Goal: Task Accomplishment & Management: Use online tool/utility

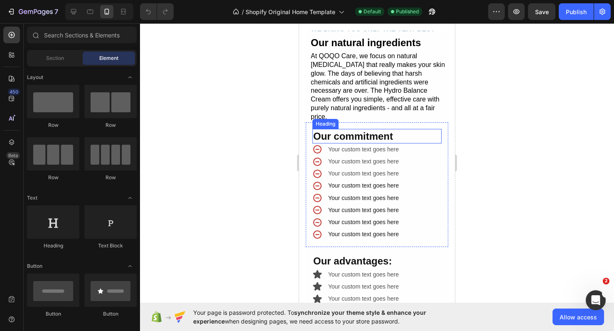
scroll to position [1905, 0]
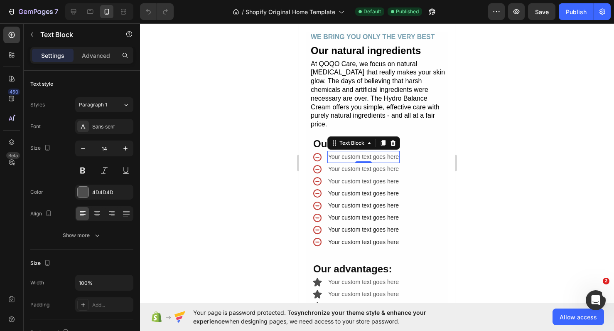
click at [348, 151] on div "Your custom text goes here" at bounding box center [363, 157] width 72 height 12
click at [348, 152] on p "Your custom text goes here" at bounding box center [363, 157] width 71 height 10
click at [374, 152] on p "No Alcohol" at bounding box center [363, 157] width 71 height 10
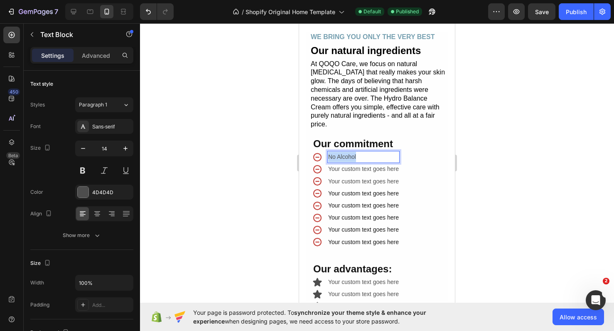
click at [374, 152] on p "No Alcohol" at bounding box center [363, 157] width 71 height 10
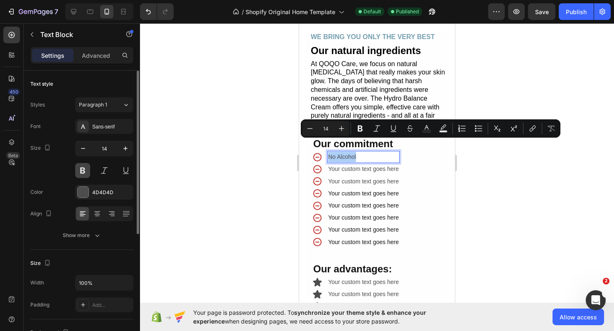
click at [84, 173] on button at bounding box center [82, 170] width 15 height 15
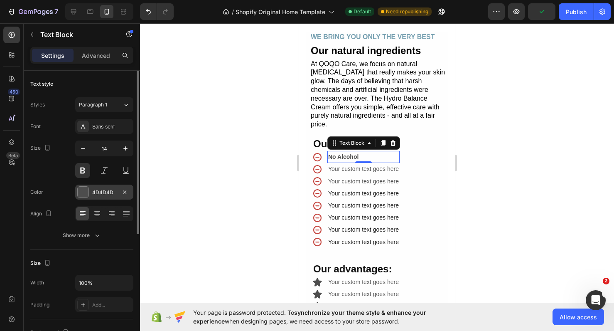
click at [82, 191] on div at bounding box center [83, 192] width 11 height 11
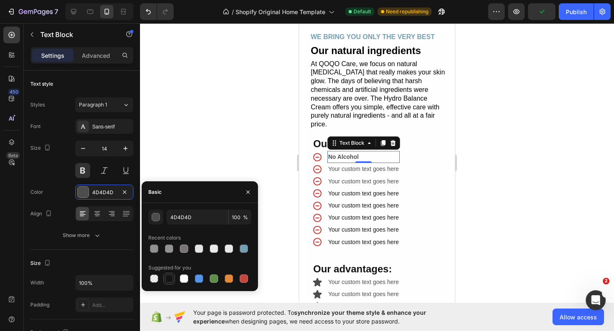
click at [170, 276] on div at bounding box center [169, 278] width 8 height 8
type input "151515"
click at [497, 180] on div at bounding box center [377, 177] width 474 height 308
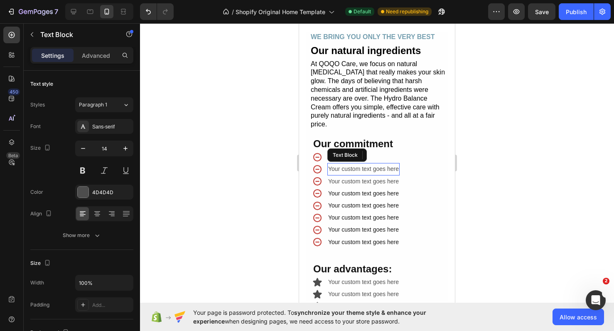
click at [353, 163] on div "Your custom text goes here" at bounding box center [363, 169] width 72 height 12
click at [353, 164] on p "Your custom text goes here" at bounding box center [363, 169] width 71 height 10
click at [328, 163] on div "preservatives" at bounding box center [363, 169] width 72 height 12
click at [358, 176] on div "Your custom text goes here" at bounding box center [363, 182] width 72 height 12
click at [357, 177] on p "Your custom text goes here" at bounding box center [363, 182] width 71 height 10
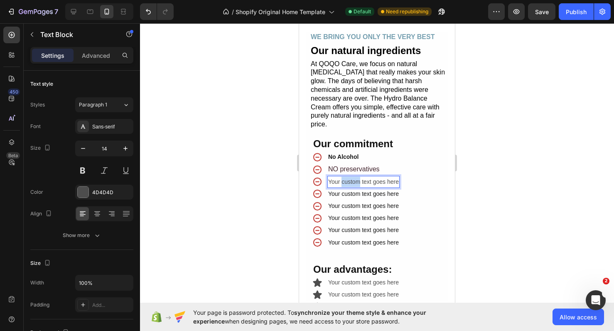
click at [357, 177] on p "Your custom text goes here" at bounding box center [363, 182] width 71 height 10
click at [354, 178] on span "allergens" at bounding box center [349, 181] width 27 height 7
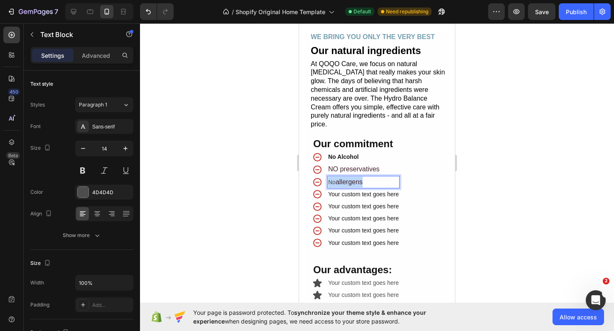
click at [354, 178] on span "allergens" at bounding box center [349, 181] width 27 height 7
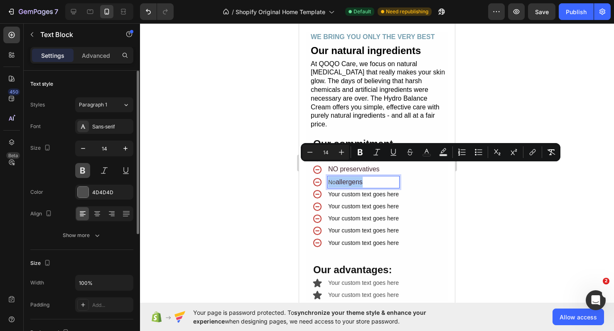
click at [88, 168] on button at bounding box center [82, 170] width 15 height 15
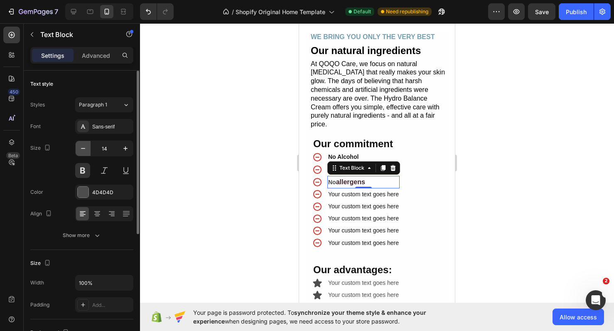
click at [86, 146] on icon "button" at bounding box center [83, 148] width 8 height 8
click at [122, 150] on icon "button" at bounding box center [125, 148] width 8 height 8
type input "14"
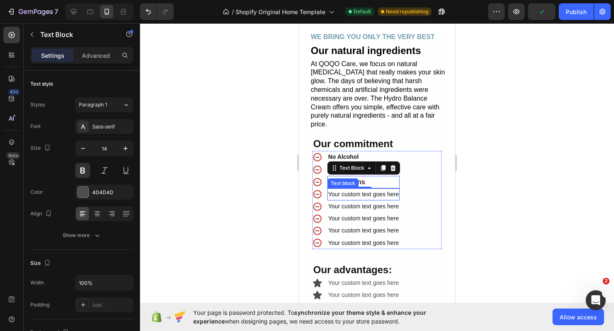
click at [345, 180] on div "Text block" at bounding box center [343, 183] width 28 height 7
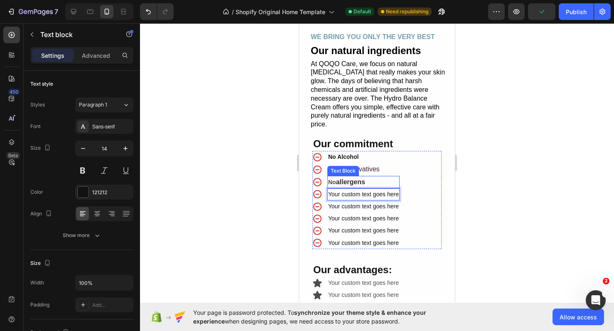
click at [359, 178] on span "allergens" at bounding box center [350, 181] width 29 height 7
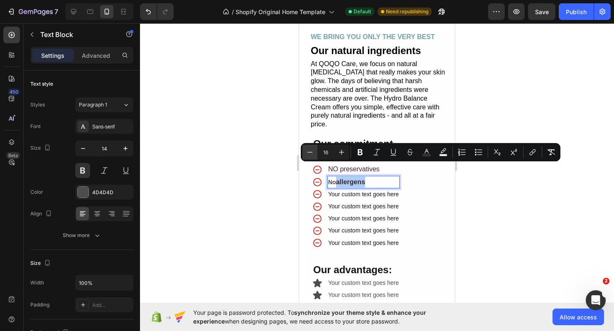
click at [307, 153] on icon "Editor contextual toolbar" at bounding box center [310, 152] width 8 height 8
type input "14"
click at [475, 189] on div at bounding box center [377, 177] width 474 height 308
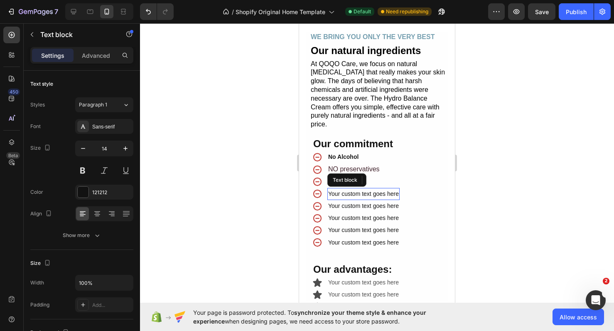
click at [347, 189] on p "Your custom text goes here" at bounding box center [363, 194] width 71 height 10
click at [345, 200] on div "Your custom text goes here" at bounding box center [363, 206] width 72 height 12
click at [345, 201] on p "Your custom text goes here" at bounding box center [363, 206] width 71 height 10
click at [149, 0] on div "7 / Shopify Original Home Template Default Need republishing Preview Save Publi…" at bounding box center [307, 12] width 614 height 24
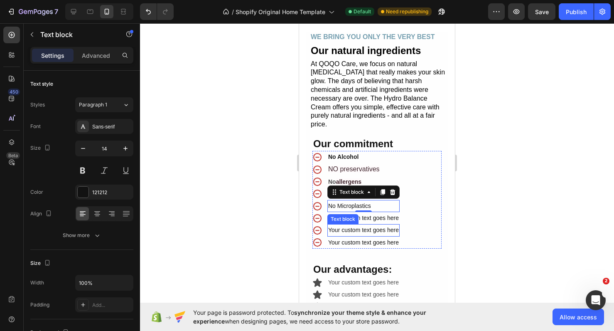
click at [342, 215] on div "Text block" at bounding box center [343, 218] width 28 height 7
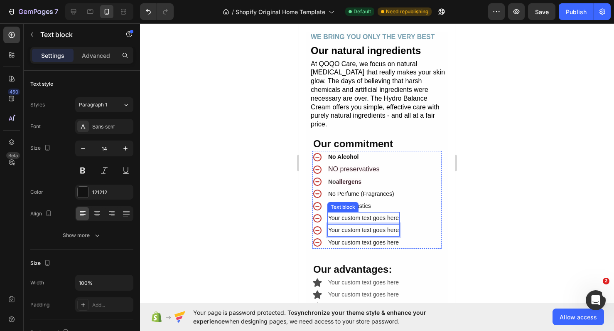
click at [348, 212] on div "Your custom text goes here" at bounding box center [363, 218] width 72 height 12
click at [348, 213] on p "Your custom text goes here" at bounding box center [363, 218] width 71 height 10
click at [338, 214] on span "petroleum & mineral oils" at bounding box center [371, 217] width 71 height 7
drag, startPoint x: 338, startPoint y: 207, endPoint x: 406, endPoint y: 207, distance: 67.7
click at [406, 214] on span "petroleum & mineral oils" at bounding box center [371, 217] width 71 height 7
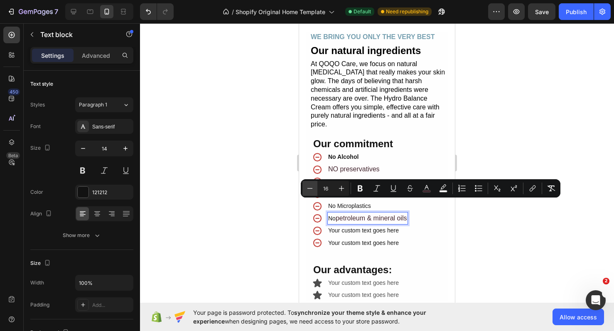
click at [316, 189] on button "Minus" at bounding box center [310, 188] width 15 height 15
type input "14"
click at [430, 190] on rect "Editor contextual toolbar" at bounding box center [427, 191] width 8 height 2
type input "000000"
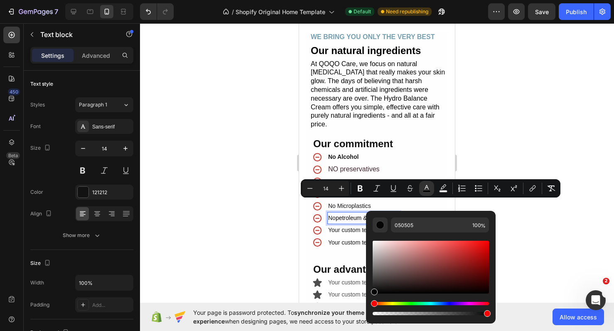
drag, startPoint x: 374, startPoint y: 292, endPoint x: 368, endPoint y: 301, distance: 10.5
click at [368, 301] on div "050505 100 %" at bounding box center [431, 264] width 130 height 106
type input "000000"
click at [532, 231] on div at bounding box center [377, 177] width 474 height 308
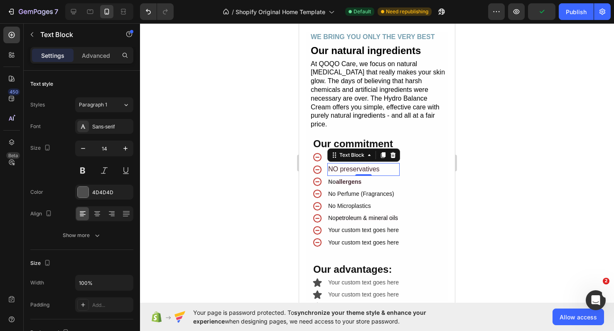
click at [368, 165] on span "NO preservatives" at bounding box center [354, 168] width 52 height 7
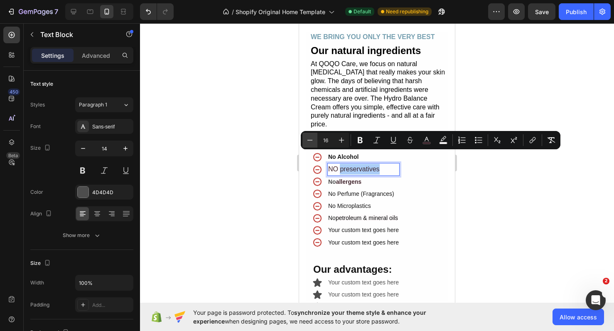
click at [307, 138] on icon "Editor contextual toolbar" at bounding box center [310, 140] width 8 height 8
type input "14"
click at [335, 164] on p "NO preservatives" at bounding box center [363, 169] width 71 height 11
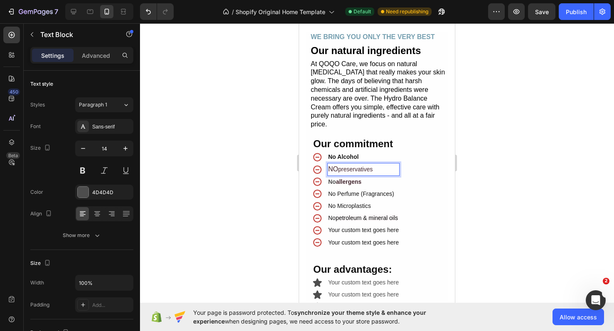
click at [335, 165] on span "NO" at bounding box center [333, 168] width 10 height 7
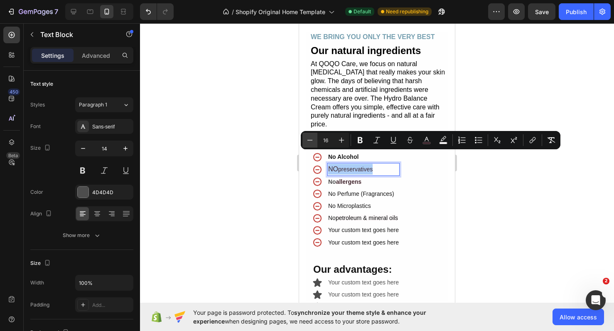
click at [307, 140] on icon "Editor contextual toolbar" at bounding box center [310, 140] width 8 height 8
type input "14"
click at [335, 165] on span "NO preservatives" at bounding box center [350, 168] width 45 height 7
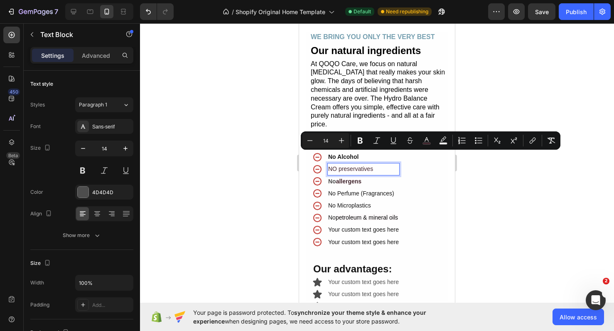
click at [331, 165] on span "NO preservatives" at bounding box center [350, 168] width 45 height 7
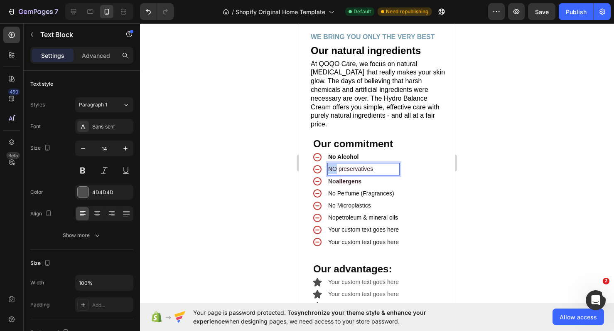
click at [331, 165] on span "NO preservatives" at bounding box center [350, 168] width 45 height 7
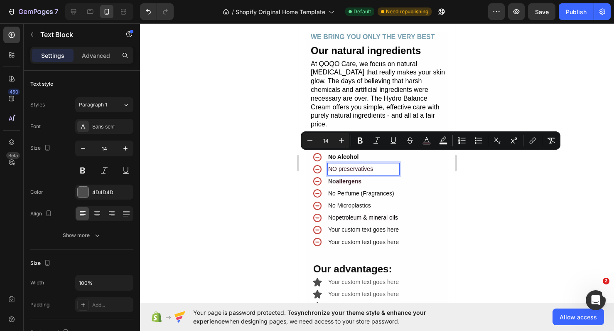
click at [347, 165] on span "NO preservatives" at bounding box center [350, 168] width 45 height 7
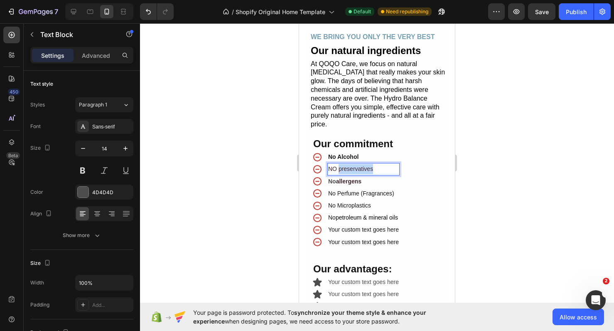
click at [347, 165] on span "NO preservatives" at bounding box center [350, 168] width 45 height 7
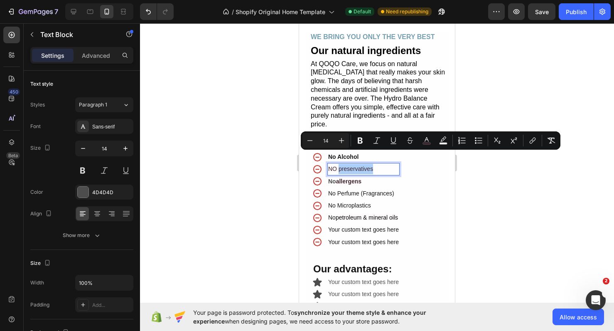
click at [480, 191] on div at bounding box center [377, 177] width 474 height 308
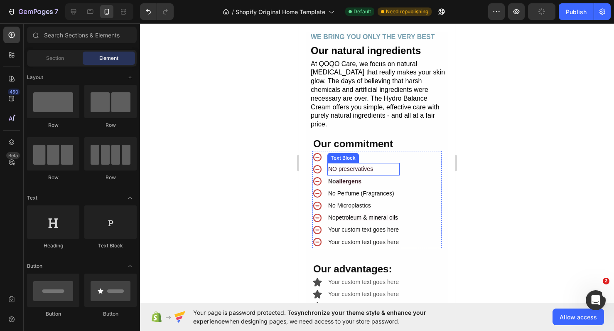
click at [371, 165] on span "NO preservatives" at bounding box center [350, 168] width 45 height 7
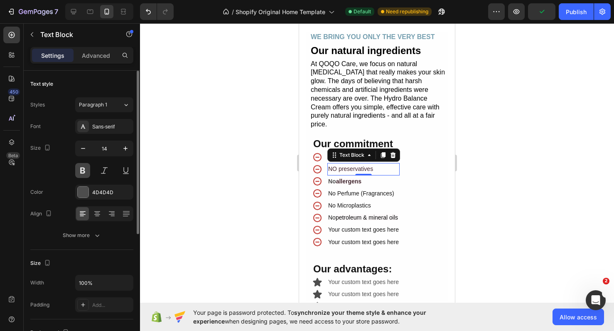
click at [86, 169] on button at bounding box center [82, 170] width 15 height 15
click at [85, 188] on div at bounding box center [83, 192] width 11 height 11
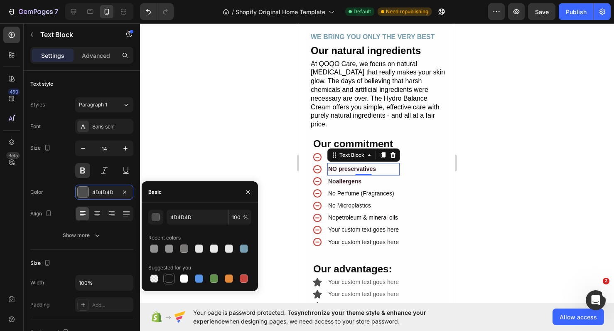
click at [168, 280] on div at bounding box center [169, 278] width 8 height 8
type input "151515"
click at [350, 178] on span "allergens" at bounding box center [348, 181] width 25 height 7
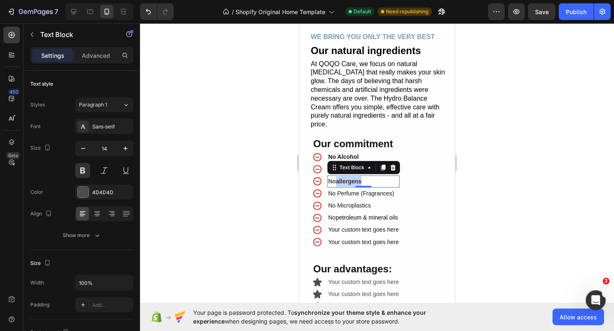
click at [350, 178] on span "allergens" at bounding box center [348, 181] width 25 height 7
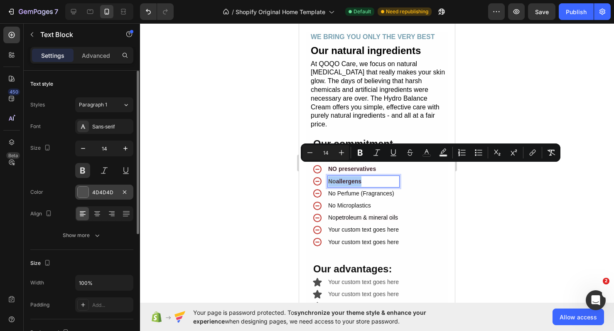
click at [100, 192] on div "4D4D4D" at bounding box center [104, 192] width 24 height 7
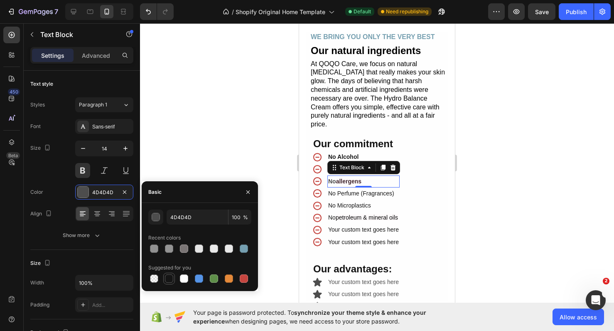
click at [168, 277] on div at bounding box center [169, 278] width 8 height 8
click at [217, 278] on div at bounding box center [214, 278] width 8 height 8
click at [167, 279] on div at bounding box center [169, 278] width 8 height 8
type input "151515"
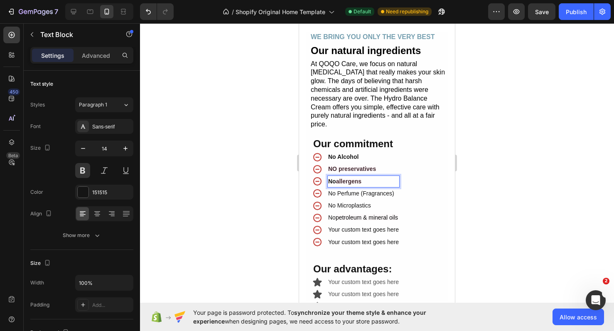
click at [360, 178] on span "allergens" at bounding box center [348, 181] width 25 height 7
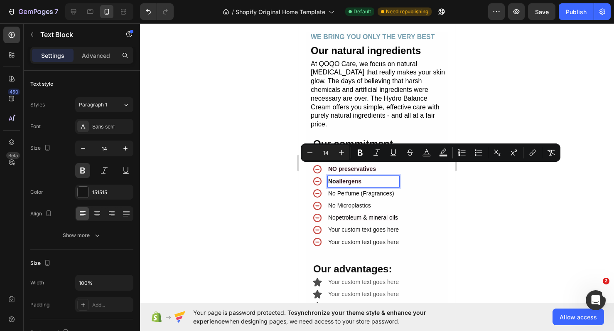
click at [349, 178] on span "allergens" at bounding box center [348, 181] width 25 height 7
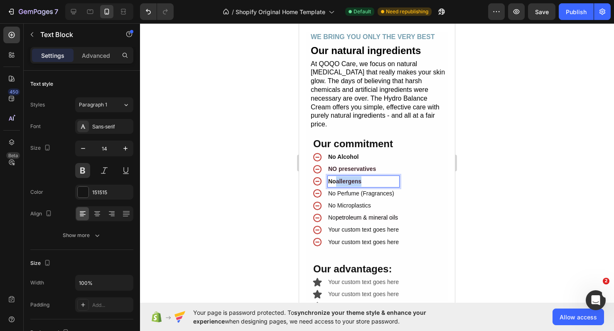
click at [349, 178] on span "allergens" at bounding box center [348, 181] width 25 height 7
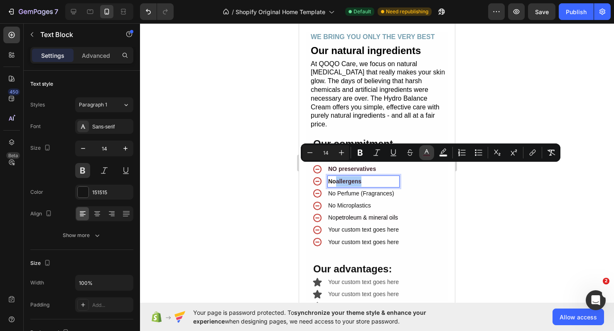
click at [427, 155] on rect "Editor contextual toolbar" at bounding box center [427, 156] width 8 height 2
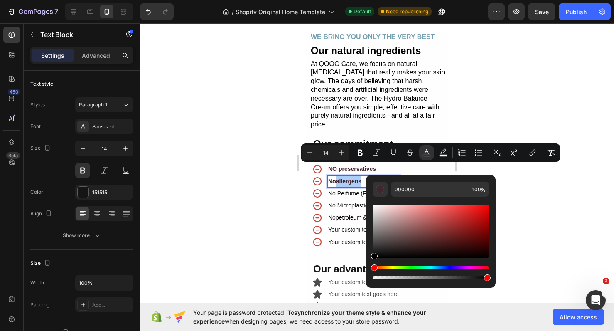
drag, startPoint x: 673, startPoint y: 280, endPoint x: 364, endPoint y: 266, distance: 309.5
click at [376, 192] on div "Editor contextual toolbar" at bounding box center [380, 189] width 8 height 8
click at [534, 199] on div at bounding box center [377, 177] width 474 height 308
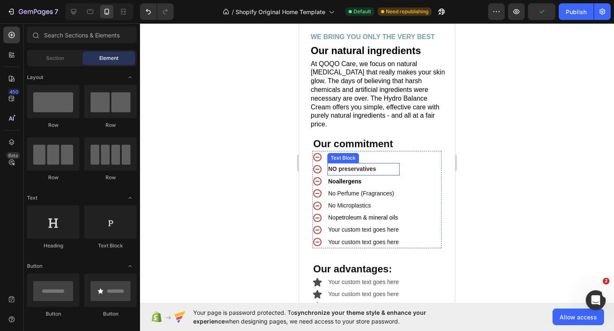
click at [359, 165] on span "NO preservatives" at bounding box center [352, 168] width 48 height 7
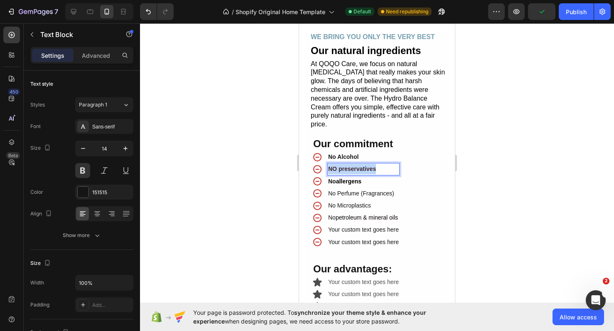
click at [359, 165] on span "NO preservatives" at bounding box center [352, 168] width 48 height 7
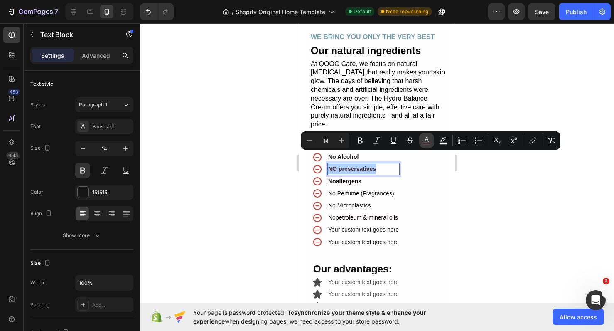
click at [424, 140] on icon "Editor contextual toolbar" at bounding box center [427, 140] width 8 height 8
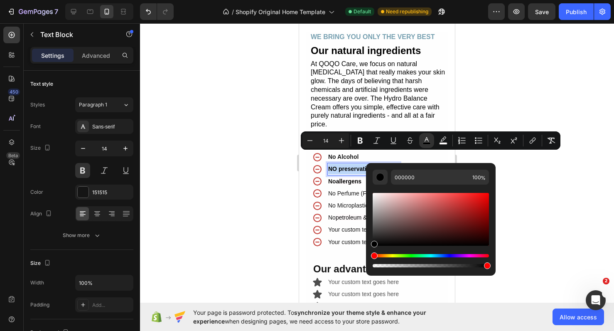
drag, startPoint x: 374, startPoint y: 246, endPoint x: 367, endPoint y: 247, distance: 6.7
click at [367, 247] on div "000000 100 %" at bounding box center [431, 216] width 130 height 106
click at [550, 176] on div at bounding box center [377, 177] width 474 height 308
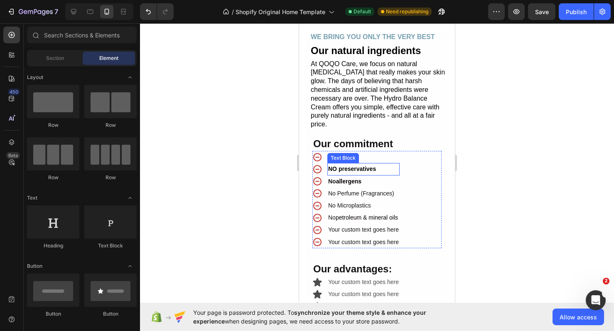
click at [344, 165] on span "NO preservatives" at bounding box center [352, 168] width 48 height 7
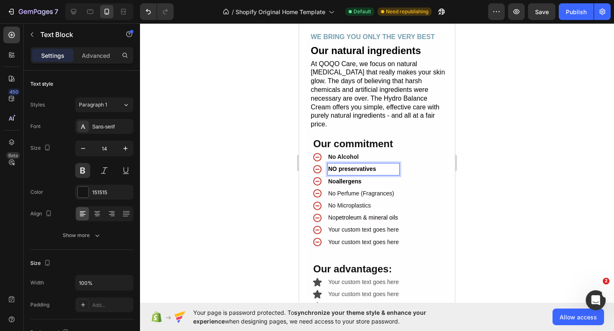
click at [344, 165] on span "NO preservatives" at bounding box center [352, 168] width 48 height 7
click at [348, 188] on p "No Perfume (Fragrances)" at bounding box center [363, 193] width 71 height 10
click at [472, 197] on div at bounding box center [377, 177] width 474 height 308
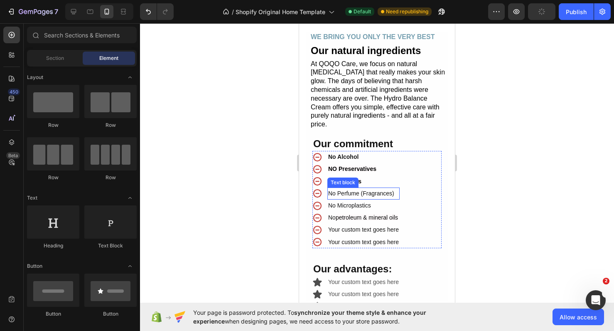
click at [385, 188] on p "No Perfume (Fragrances)" at bounding box center [363, 193] width 71 height 10
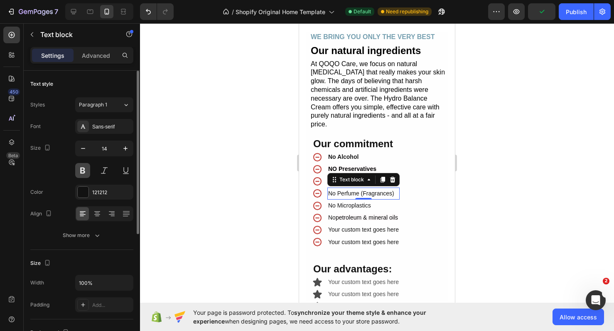
click at [85, 174] on button at bounding box center [82, 170] width 15 height 15
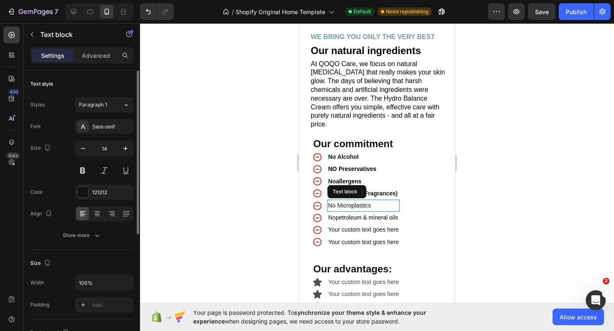
click at [352, 200] on p "No Microplastics" at bounding box center [363, 205] width 71 height 10
click at [83, 171] on button at bounding box center [82, 170] width 15 height 15
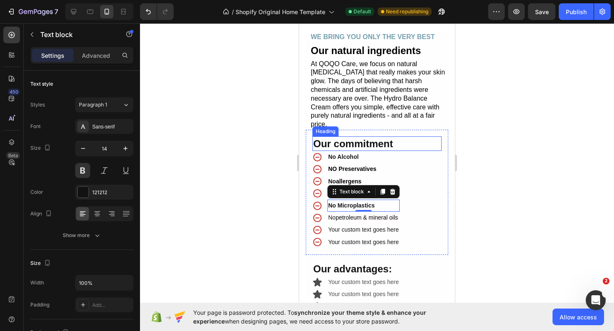
click at [486, 131] on div at bounding box center [377, 177] width 474 height 308
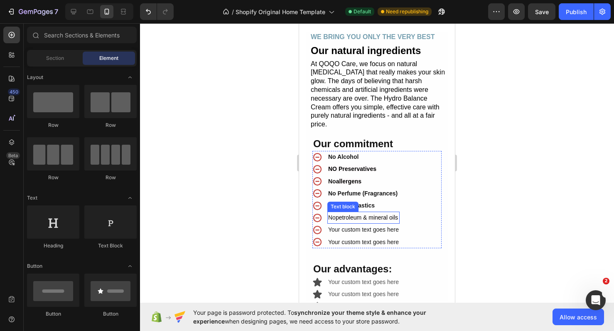
click at [377, 214] on span "petroleum & mineral oils" at bounding box center [367, 217] width 62 height 7
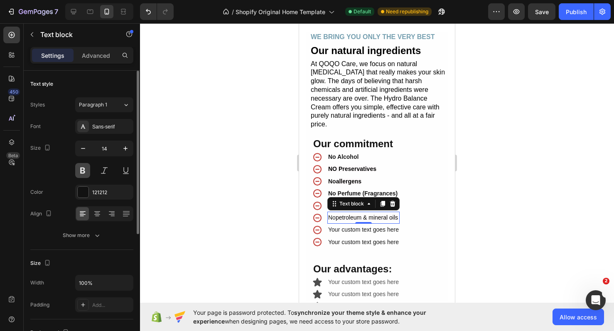
click at [82, 169] on button at bounding box center [82, 170] width 15 height 15
click at [470, 149] on div at bounding box center [377, 177] width 474 height 308
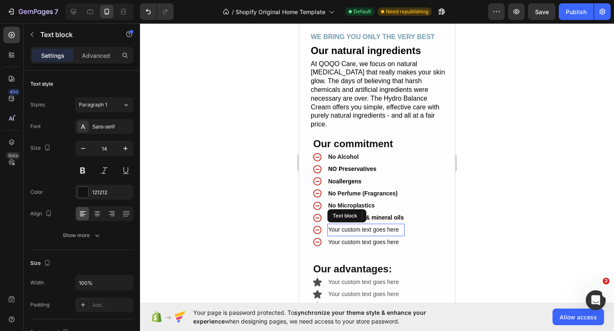
click at [360, 224] on p "Your custom text goes here" at bounding box center [366, 229] width 76 height 10
click at [359, 224] on p "Your custom text goes here" at bounding box center [366, 229] width 76 height 10
click at [358, 224] on p "No Silicones" at bounding box center [366, 229] width 76 height 10
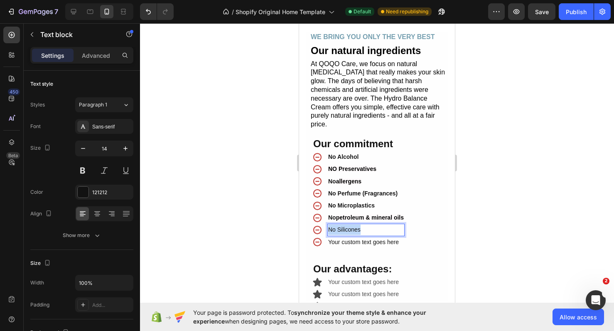
click at [358, 224] on p "No Silicones" at bounding box center [366, 229] width 76 height 10
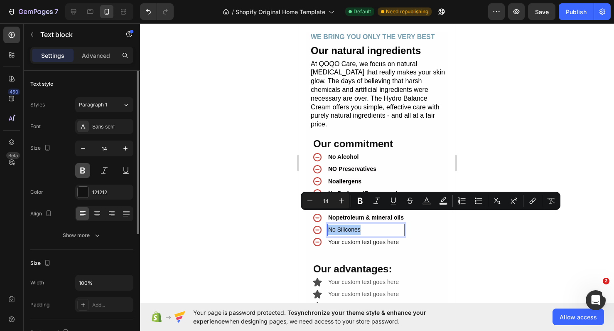
click at [84, 169] on button at bounding box center [82, 170] width 15 height 15
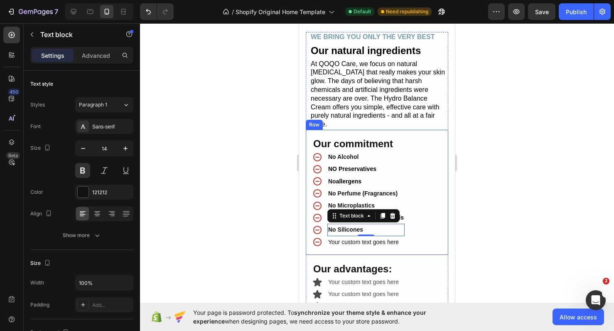
click at [500, 196] on div at bounding box center [377, 177] width 474 height 308
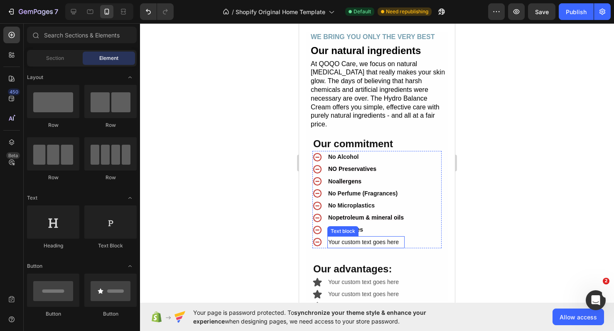
click at [391, 236] on div "Your custom text goes here" at bounding box center [365, 242] width 77 height 12
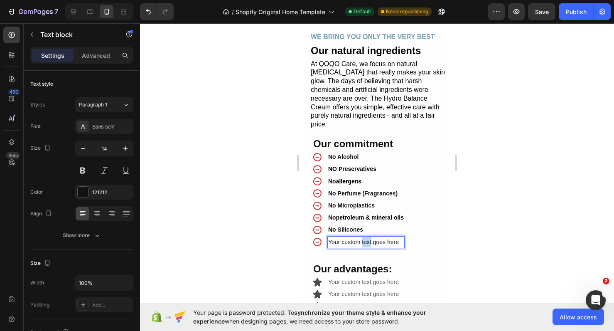
click at [369, 237] on p "Your custom text goes here" at bounding box center [366, 242] width 76 height 10
click at [369, 237] on p "No Animal Testing" at bounding box center [366, 242] width 76 height 10
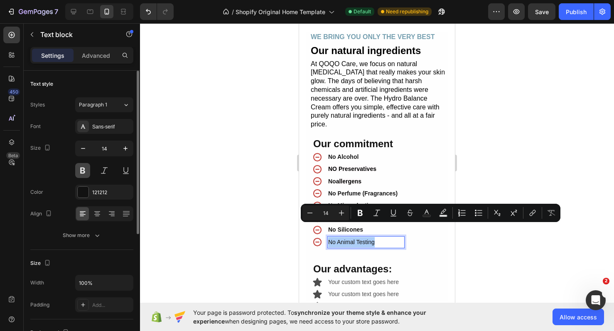
click at [83, 173] on button at bounding box center [82, 170] width 15 height 15
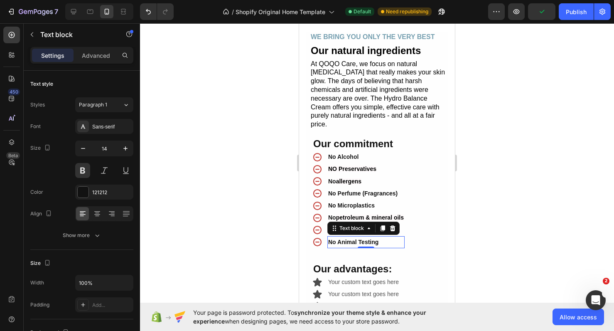
click at [537, 210] on div at bounding box center [377, 177] width 474 height 308
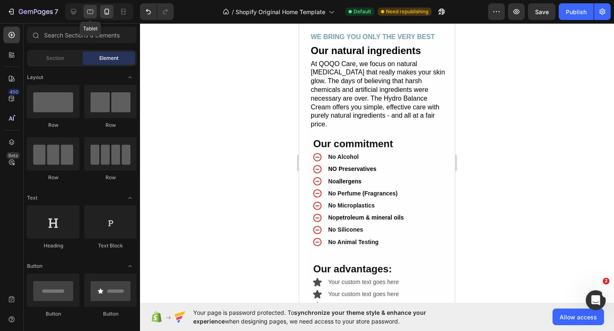
click at [94, 14] on icon at bounding box center [90, 11] width 8 height 8
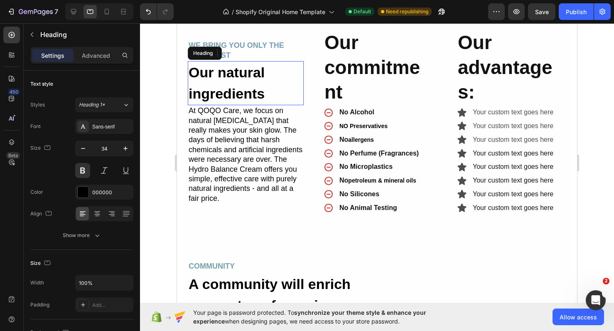
click at [263, 92] on h2 "Our natural ingredients" at bounding box center [246, 83] width 116 height 44
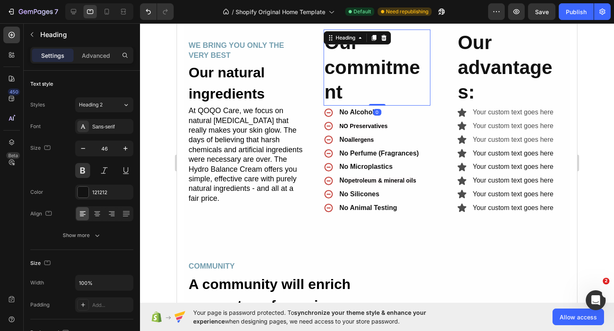
click at [368, 86] on h2 "Our commitment" at bounding box center [377, 68] width 107 height 76
click at [77, 153] on button "button" at bounding box center [83, 148] width 15 height 15
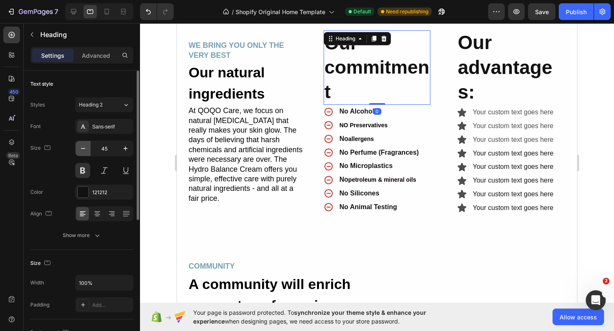
click at [77, 153] on button "button" at bounding box center [83, 148] width 15 height 15
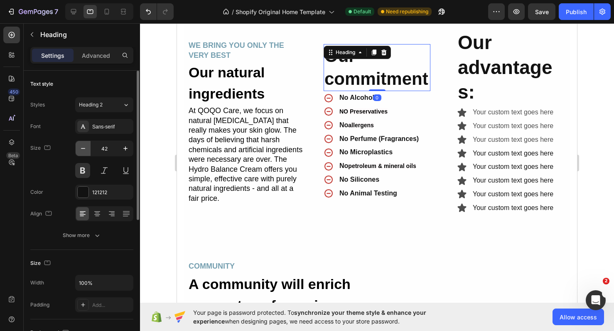
click at [77, 153] on button "button" at bounding box center [83, 148] width 15 height 15
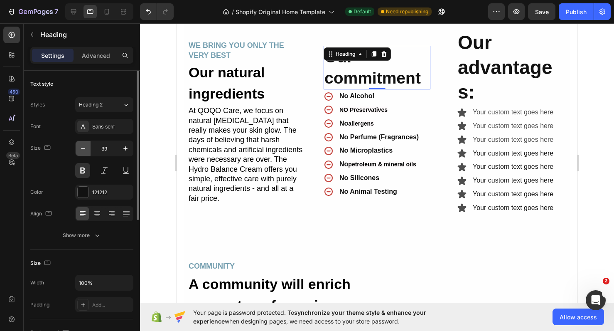
click at [77, 153] on button "button" at bounding box center [83, 148] width 15 height 15
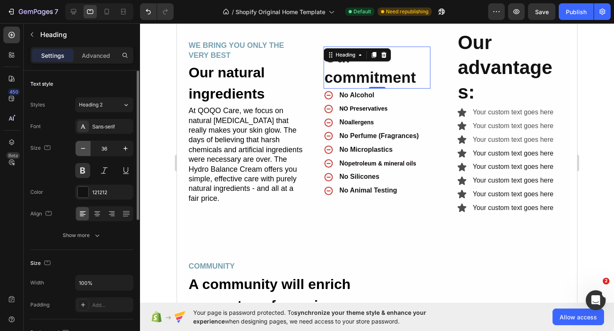
click at [77, 153] on button "button" at bounding box center [83, 148] width 15 height 15
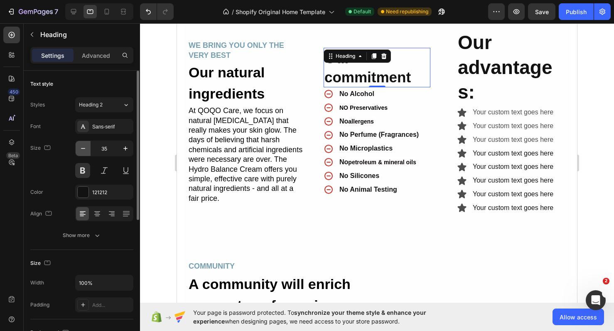
click at [77, 153] on button "button" at bounding box center [83, 148] width 15 height 15
type input "34"
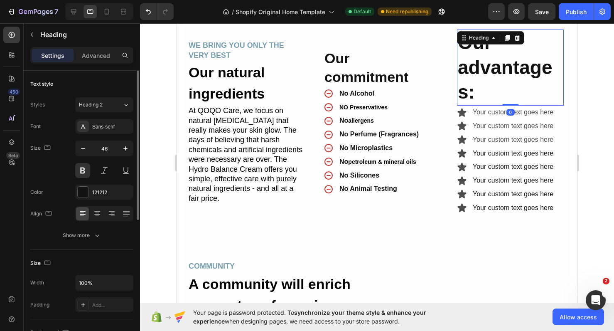
click at [494, 69] on h2 "Our advantages:" at bounding box center [510, 68] width 107 height 76
click at [106, 149] on input "46" at bounding box center [104, 148] width 27 height 15
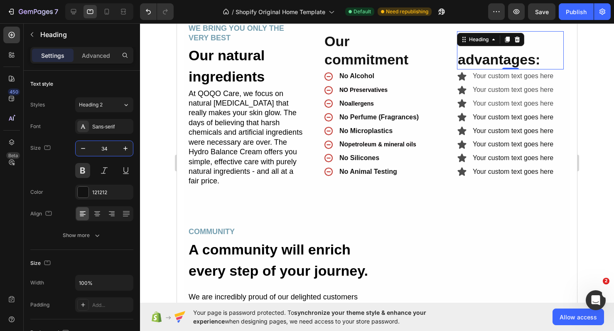
type input "34"
click at [546, 62] on h2 "Our advantages:" at bounding box center [510, 50] width 107 height 38
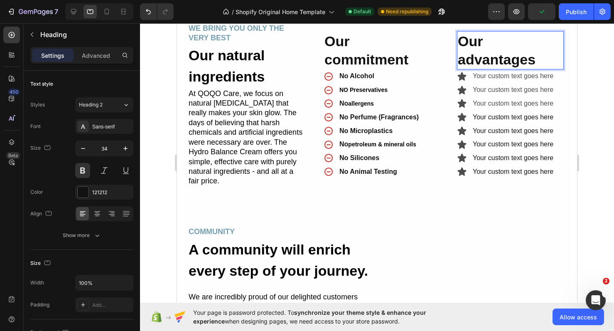
click at [588, 73] on div at bounding box center [377, 177] width 474 height 308
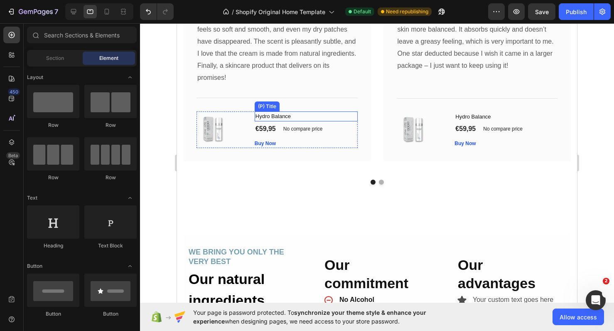
scroll to position [1682, 0]
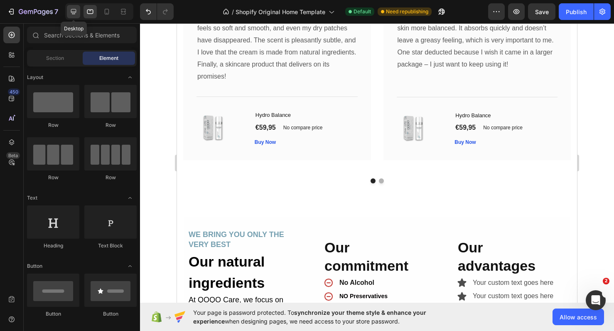
click at [70, 15] on icon at bounding box center [73, 11] width 8 height 8
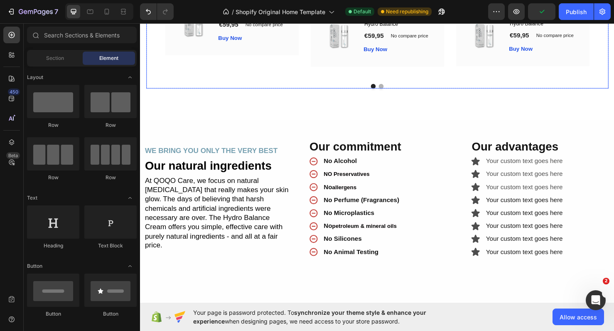
scroll to position [1812, 0]
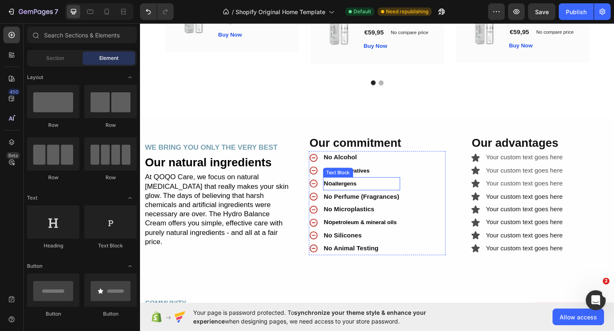
click at [367, 193] on span "allergens" at bounding box center [354, 191] width 25 height 7
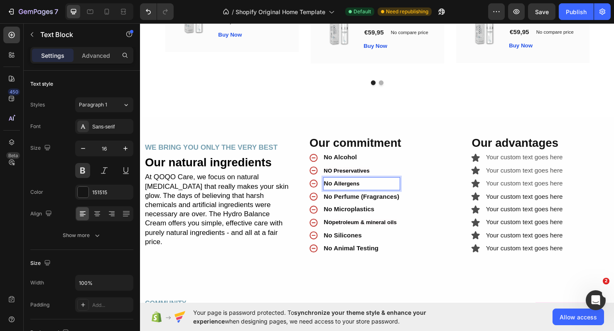
click at [358, 192] on span "llergens" at bounding box center [359, 191] width 22 height 7
click at [396, 203] on p "No Perfume (Fragrances)" at bounding box center [372, 205] width 79 height 12
click at [394, 205] on p "No Perfume (Fragrances)" at bounding box center [372, 205] width 79 height 12
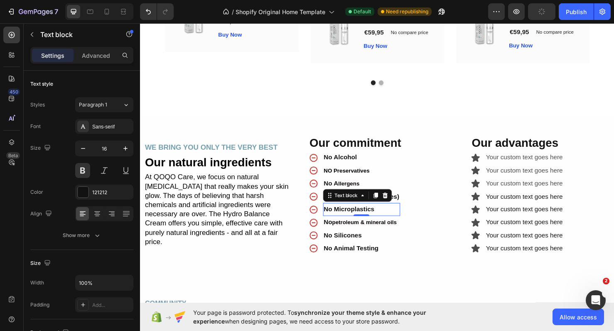
click at [364, 219] on p "No Microplastics" at bounding box center [372, 219] width 79 height 12
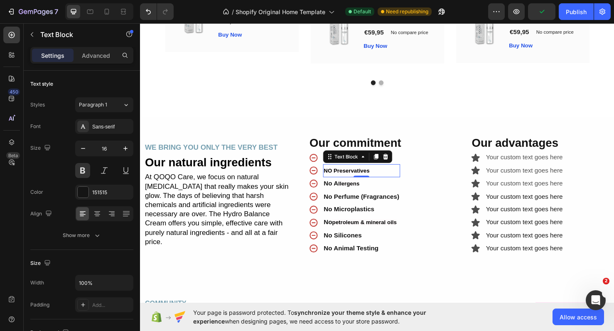
click at [370, 177] on span "NO Preservatives" at bounding box center [357, 178] width 48 height 7
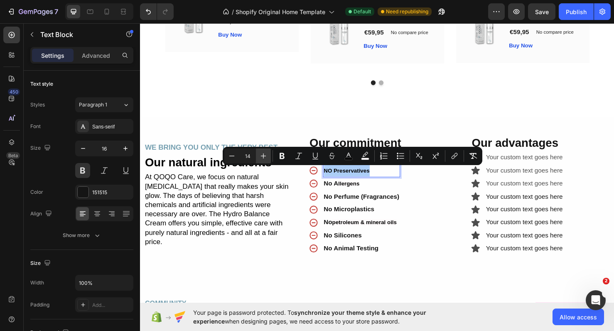
click at [260, 159] on icon "Editor contextual toolbar" at bounding box center [263, 156] width 8 height 8
type input "16"
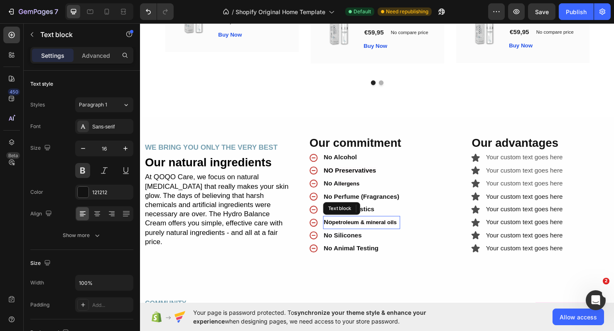
click at [359, 233] on span "petroleum & mineral oils" at bounding box center [376, 232] width 68 height 7
click at [349, 233] on span "petroleum & mineral oils" at bounding box center [376, 232] width 68 height 7
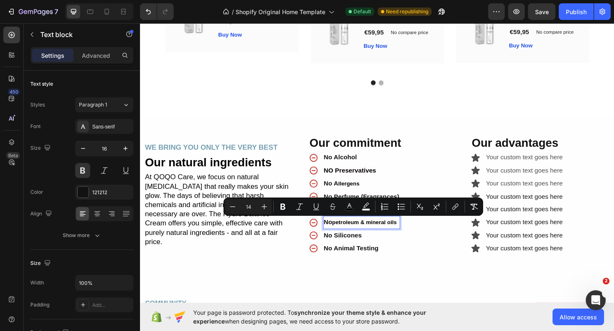
click at [358, 237] on p "No petroleum & mineral oils" at bounding box center [372, 232] width 79 height 12
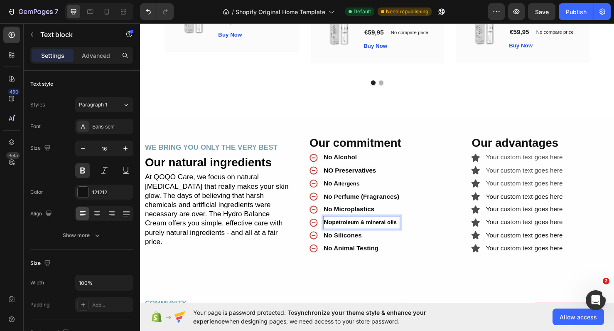
click at [350, 231] on span "petroleum & mineral oils" at bounding box center [376, 232] width 68 height 7
click at [385, 233] on span "etroleum & Mineral Oils" at bounding box center [380, 232] width 65 height 7
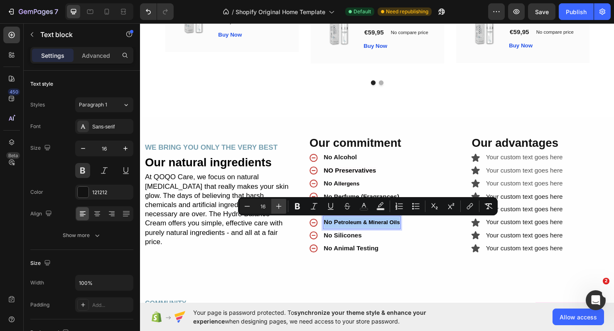
click at [275, 208] on icon "Editor contextual toolbar" at bounding box center [279, 206] width 8 height 8
click at [249, 208] on icon "Editor contextual toolbar" at bounding box center [247, 206] width 8 height 8
type input "16"
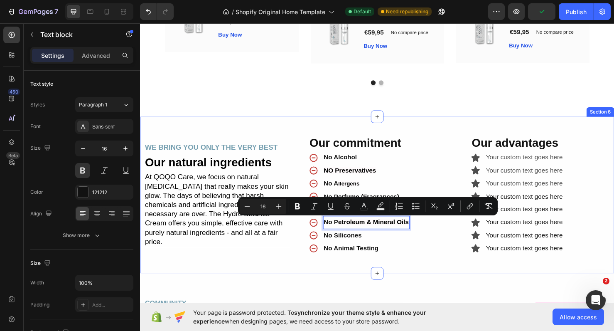
click at [408, 273] on div "WE BRING YOU ONLY THE VERY BEST Text Block Our natural ingredients Heading At Q…" at bounding box center [389, 203] width 499 height 165
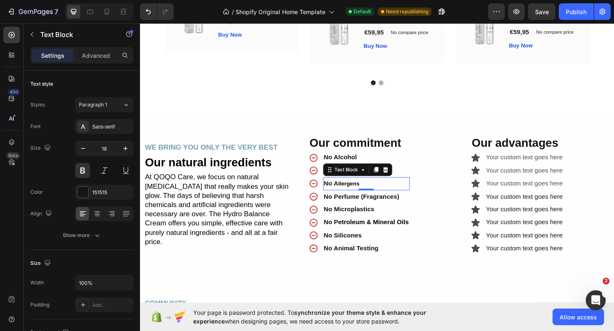
click at [362, 189] on span "llergens" at bounding box center [359, 191] width 22 height 7
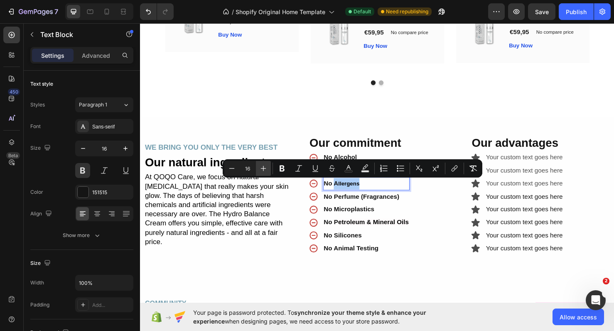
click at [261, 170] on icon "Editor contextual toolbar" at bounding box center [263, 168] width 8 height 8
click at [231, 169] on icon "Editor contextual toolbar" at bounding box center [232, 168] width 8 height 8
type input "16"
click at [367, 246] on p "No Silicones" at bounding box center [377, 246] width 89 height 12
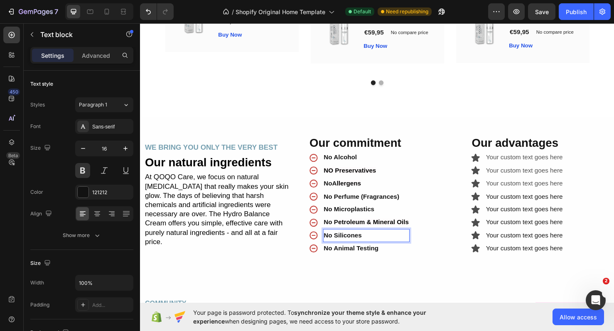
click at [363, 245] on p "No Silicones" at bounding box center [377, 246] width 89 height 12
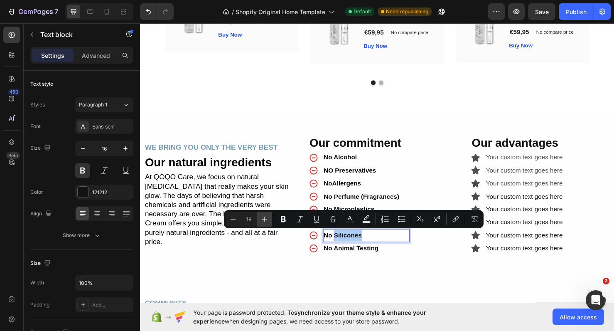
click at [265, 220] on icon "Editor contextual toolbar" at bounding box center [265, 219] width 8 height 8
click at [235, 221] on icon "Editor contextual toolbar" at bounding box center [233, 219] width 8 height 8
type input "16"
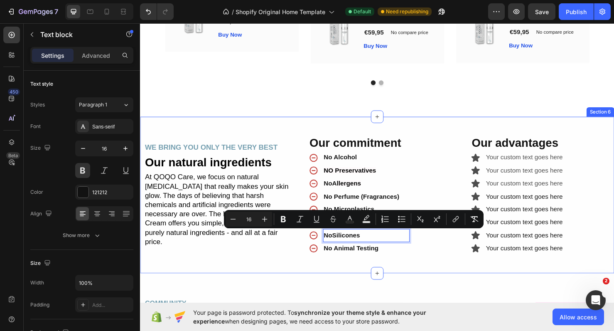
click at [342, 274] on div "WE BRING YOU ONLY THE VERY BEST Text Block Our natural ingredients Heading At Q…" at bounding box center [389, 203] width 499 height 165
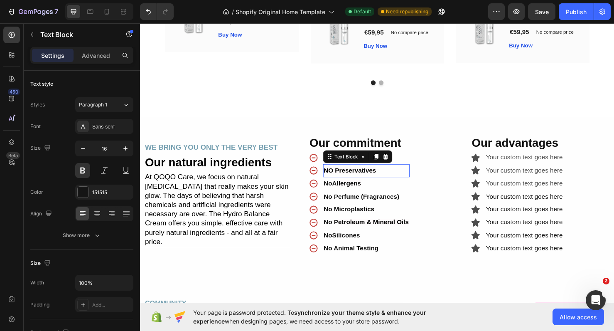
click at [341, 181] on span "NO Preservatives" at bounding box center [360, 177] width 55 height 7
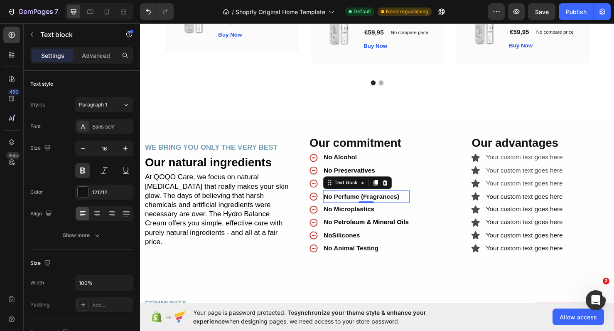
click at [387, 210] on p "No Perfume (Fragrances)" at bounding box center [377, 205] width 89 height 12
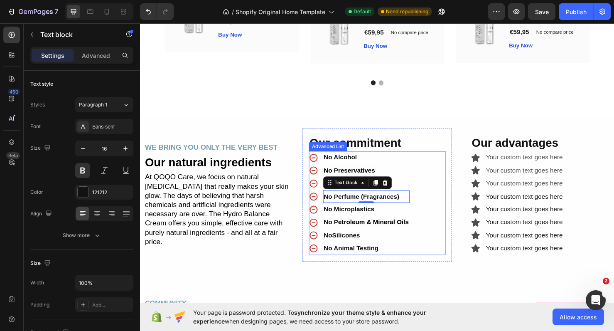
click at [429, 216] on div "Icon No Alcohol Text Block Icon No Preservatives Text Block Icon No A llergens …" at bounding box center [389, 211] width 144 height 109
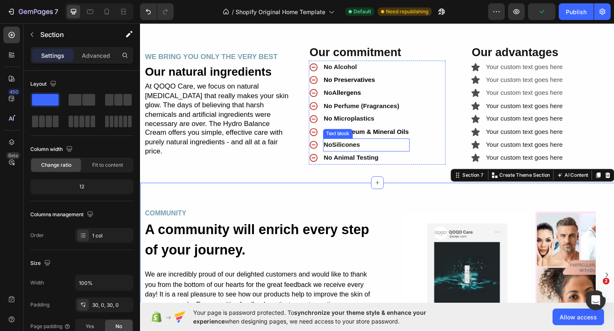
scroll to position [1909, 0]
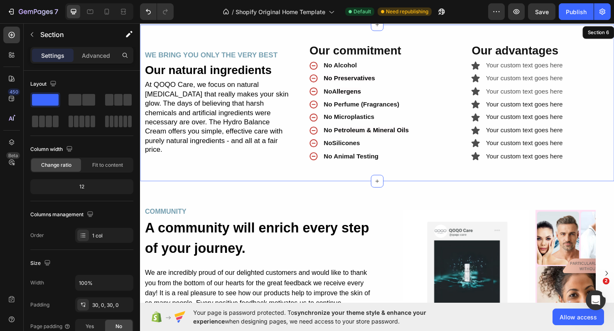
click at [522, 32] on div "WE BRING YOU ONLY THE VERY BEST Text Block Our natural ingredients Heading At Q…" at bounding box center [389, 107] width 499 height 165
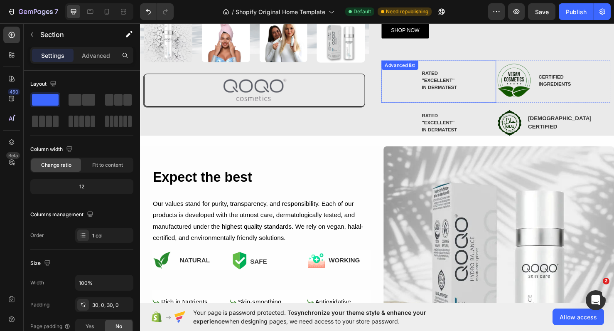
scroll to position [210, 0]
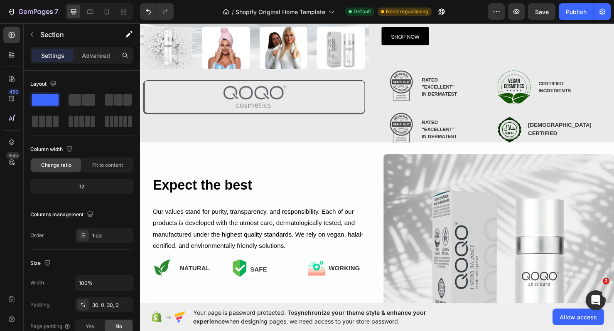
click at [468, 0] on div "7 / Shopify Original Home Template Default Need republishing Preview Save Publi…" at bounding box center [307, 12] width 614 height 24
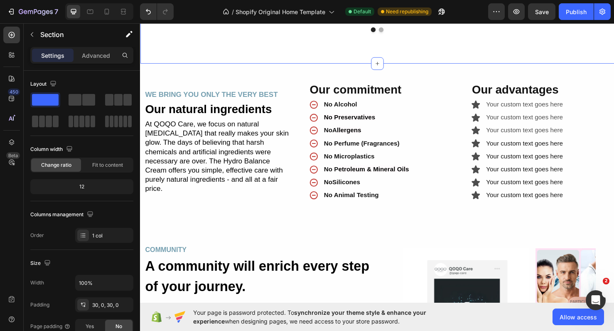
scroll to position [1352, 0]
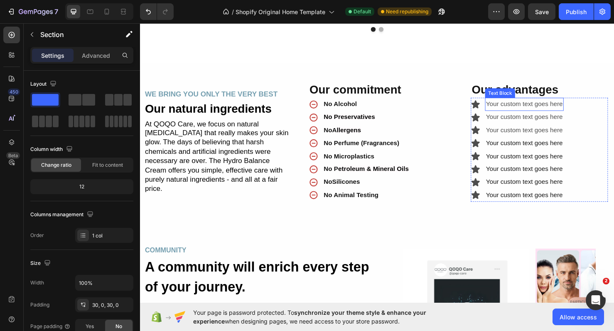
click at [551, 113] on div "Your custom text goes here" at bounding box center [544, 108] width 82 height 14
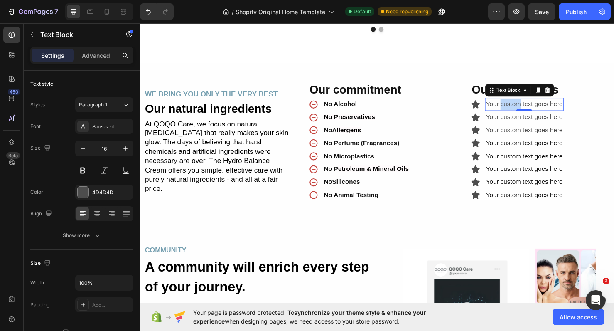
click at [520, 111] on p "Your custom text goes here" at bounding box center [544, 108] width 81 height 12
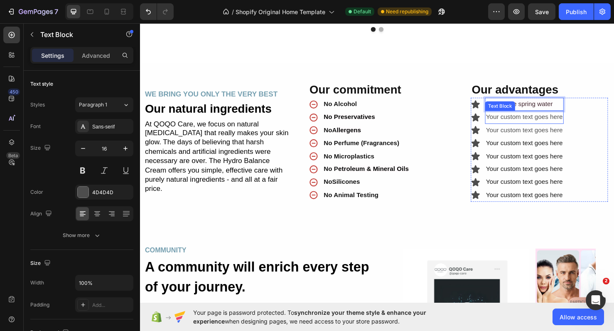
click at [519, 121] on div "Your custom text goes here" at bounding box center [544, 122] width 82 height 14
click at [522, 122] on p "Your custom text goes here" at bounding box center [544, 122] width 81 height 12
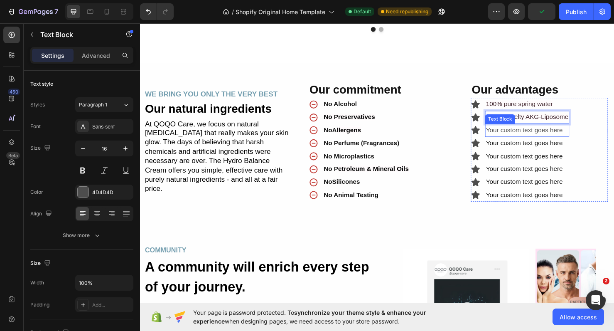
click at [543, 136] on div "Your custom text goes here" at bounding box center [547, 136] width 89 height 14
click at [543, 136] on p "Your custom text goes here" at bounding box center [547, 136] width 87 height 12
click at [507, 138] on span "proprietary formula" at bounding box center [532, 135] width 56 height 7
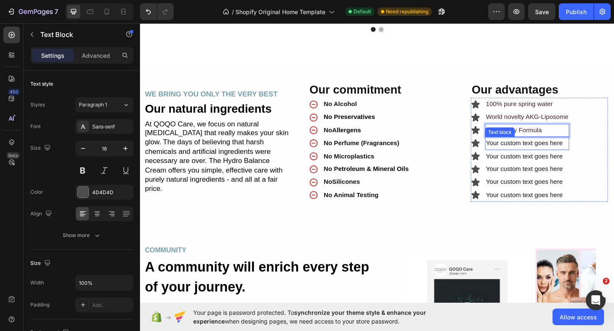
click at [531, 150] on div "Your custom text goes here" at bounding box center [547, 150] width 89 height 14
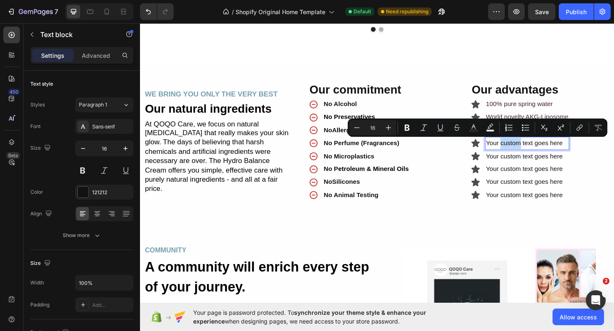
click at [531, 150] on p "Your custom text goes here" at bounding box center [547, 149] width 87 height 12
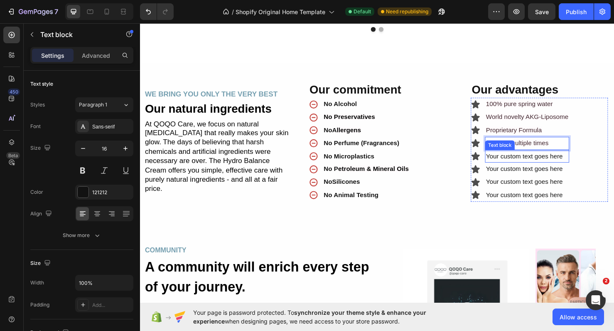
click at [527, 164] on div "Your custom text goes here" at bounding box center [547, 163] width 89 height 14
click at [527, 164] on p "Your custom text goes here" at bounding box center [547, 163] width 87 height 12
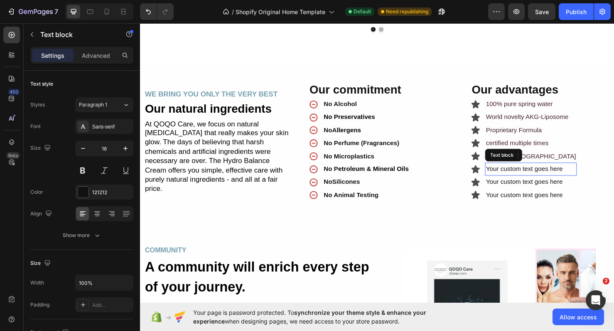
click at [515, 177] on div "Your custom text goes here" at bounding box center [551, 177] width 96 height 14
click at [515, 177] on p "Your custom text goes here" at bounding box center [551, 176] width 95 height 12
click at [526, 191] on div "Your custom text goes here" at bounding box center [551, 190] width 96 height 14
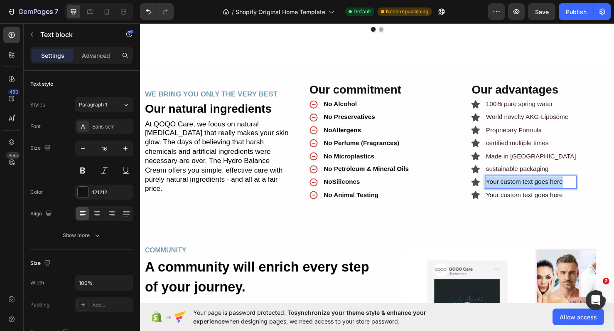
click at [526, 191] on p "Your custom text goes here" at bounding box center [551, 190] width 95 height 12
click at [514, 205] on div "Your custom text goes here" at bounding box center [551, 204] width 96 height 14
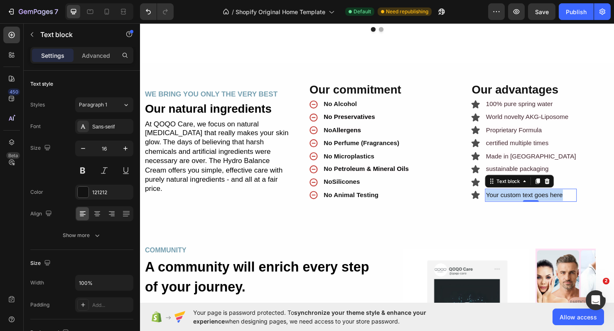
click at [514, 205] on p "Your custom text goes here" at bounding box center [551, 204] width 95 height 12
click at [507, 190] on span "years of research" at bounding box center [530, 189] width 52 height 7
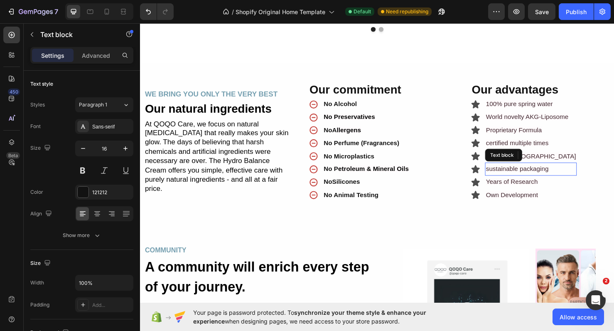
click at [507, 175] on span "sustainable packaging" at bounding box center [537, 175] width 66 height 7
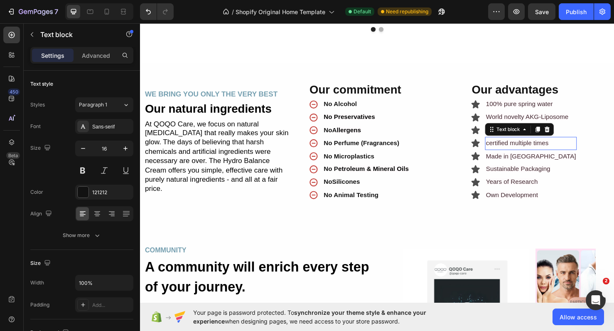
click at [546, 152] on span "certified multiple times" at bounding box center [537, 148] width 66 height 7
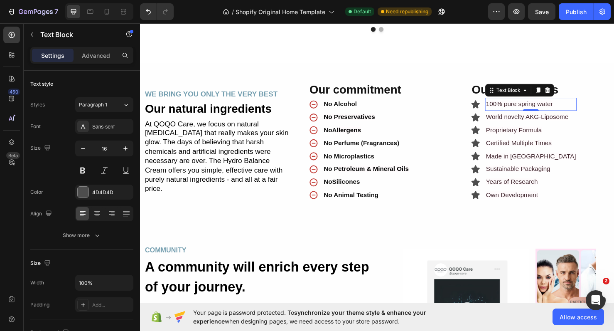
click at [547, 110] on span "100% pure spring water" at bounding box center [539, 107] width 70 height 7
click at [527, 108] on span "100% pure spring water" at bounding box center [539, 107] width 70 height 7
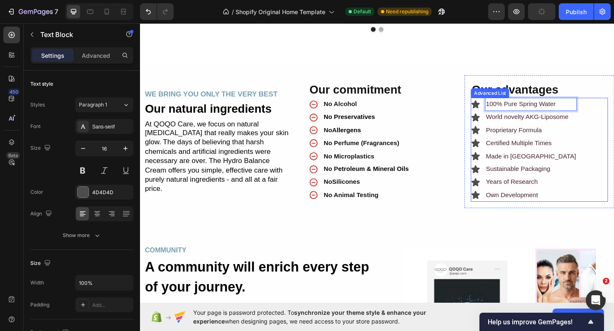
click at [603, 117] on div "Icon 100% Pure Spring Water Text Block 0 Icon World novelty AKG-Liposome Text B…" at bounding box center [560, 155] width 144 height 109
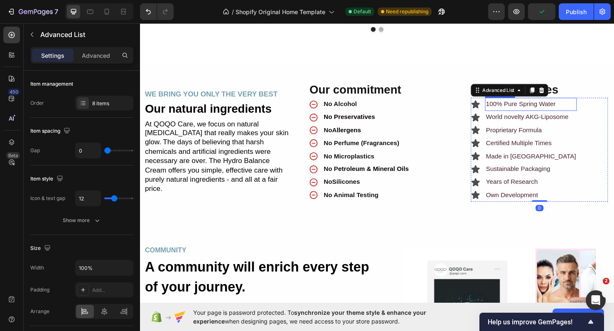
click at [583, 111] on p "100% Pure Spring Water" at bounding box center [551, 108] width 95 height 12
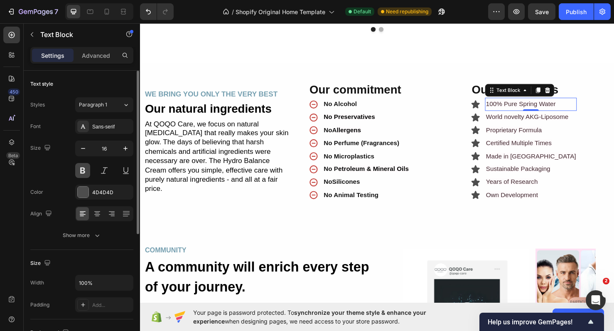
click at [86, 170] on button at bounding box center [82, 170] width 15 height 15
click at [585, 128] on p "World novelty AKG-Liposome" at bounding box center [551, 122] width 95 height 12
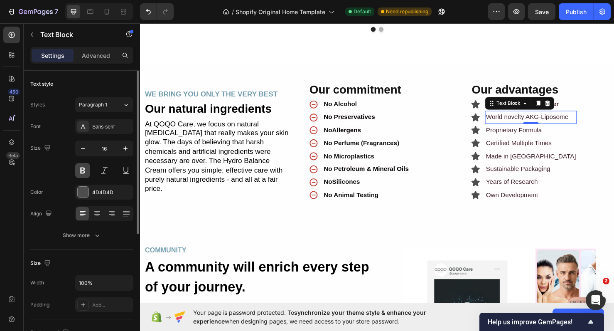
click at [83, 173] on button at bounding box center [82, 170] width 15 height 15
click at [92, 192] on div "4D4D4D" at bounding box center [104, 192] width 58 height 15
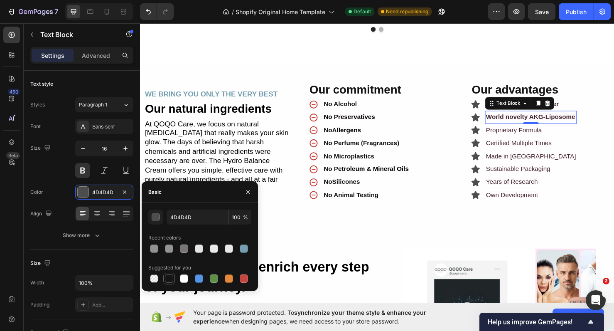
click at [170, 281] on div at bounding box center [169, 278] width 8 height 8
type input "151515"
click at [589, 111] on p "100% Pure Spring Water" at bounding box center [551, 108] width 95 height 12
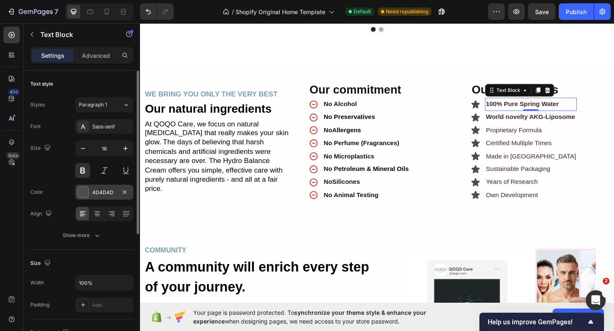
click at [86, 188] on div at bounding box center [83, 192] width 11 height 11
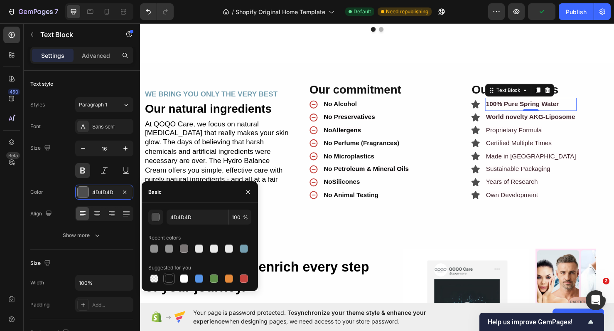
click at [167, 278] on div at bounding box center [169, 278] width 8 height 8
type input "151515"
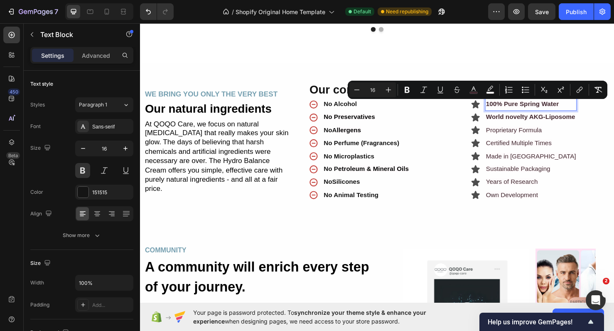
click at [549, 111] on span "100% Pure Spring Water" at bounding box center [542, 107] width 76 height 7
click at [477, 89] on icon "Editor contextual toolbar" at bounding box center [474, 90] width 8 height 8
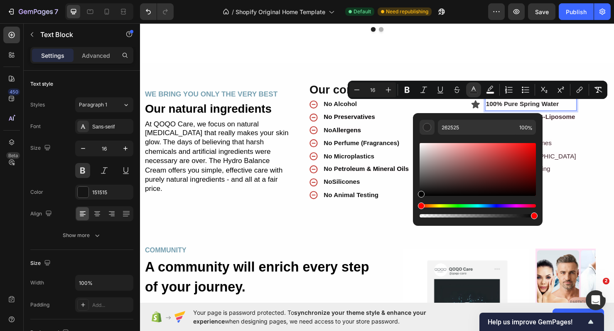
drag, startPoint x: 423, startPoint y: 187, endPoint x: 416, endPoint y: 208, distance: 21.6
click at [416, 208] on div "262525 100 %" at bounding box center [478, 166] width 130 height 106
type input "000000"
click at [428, 128] on div "Editor contextual toolbar" at bounding box center [427, 127] width 8 height 8
click at [588, 125] on span "World novelty AKG-Liposome" at bounding box center [551, 121] width 94 height 7
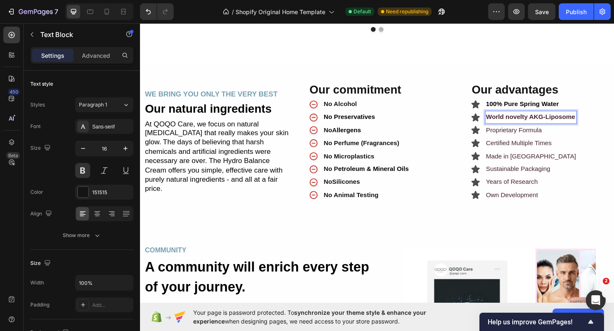
click at [588, 125] on span "World novelty AKG-Liposome" at bounding box center [551, 121] width 94 height 7
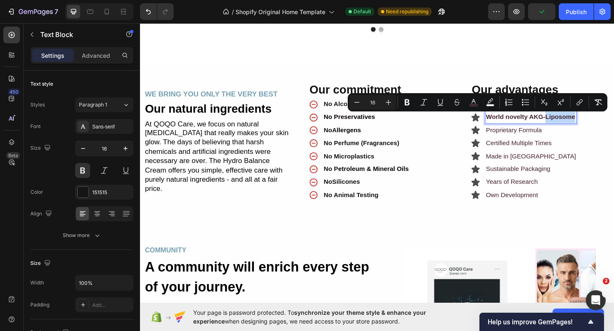
click at [570, 121] on span "World novelty AKG-Liposome" at bounding box center [551, 121] width 94 height 7
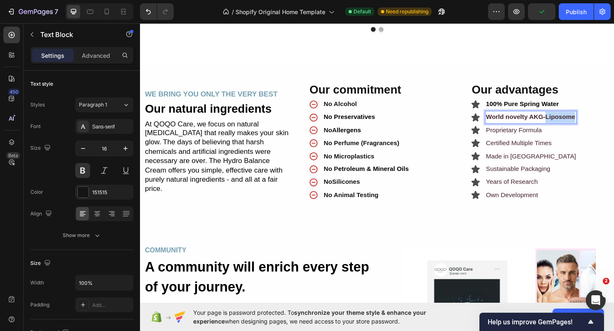
click at [570, 121] on span "World novelty AKG-Liposome" at bounding box center [551, 121] width 94 height 7
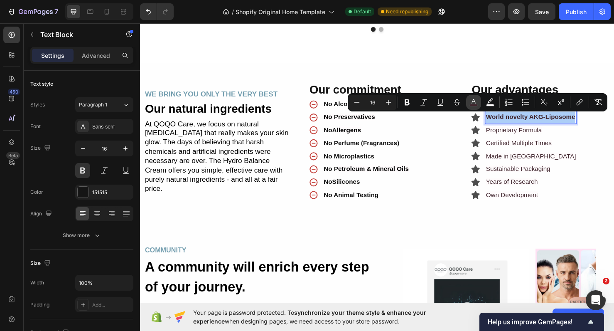
drag, startPoint x: 472, startPoint y: 101, endPoint x: 349, endPoint y: 82, distance: 124.8
click at [472, 101] on icon "Editor contextual toolbar" at bounding box center [474, 102] width 8 height 8
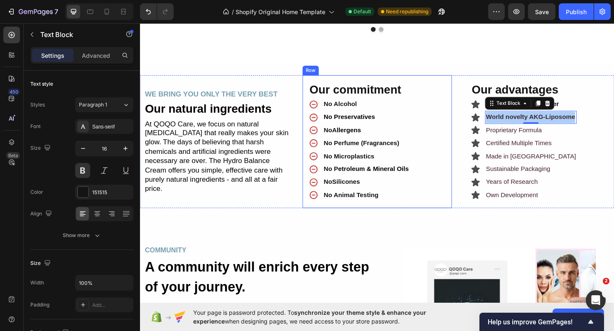
drag, startPoint x: 558, startPoint y: 224, endPoint x: 433, endPoint y: 212, distance: 125.6
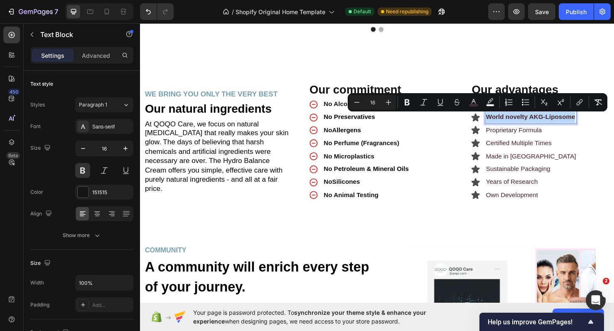
click at [536, 125] on span "World novelty AKG-Liposome" at bounding box center [551, 121] width 94 height 7
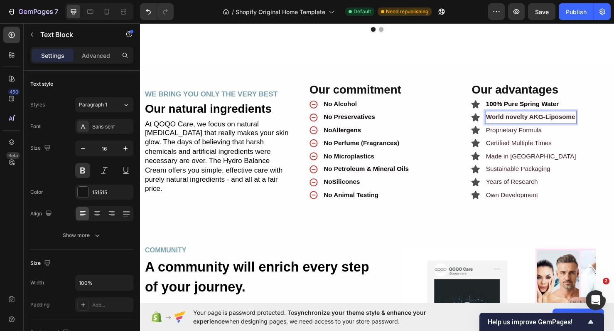
click at [536, 125] on span "World novelty AKG-Liposome" at bounding box center [551, 121] width 94 height 7
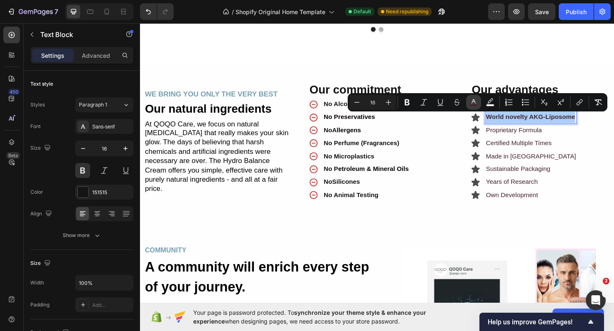
click at [472, 102] on icon "Editor contextual toolbar" at bounding box center [474, 102] width 8 height 8
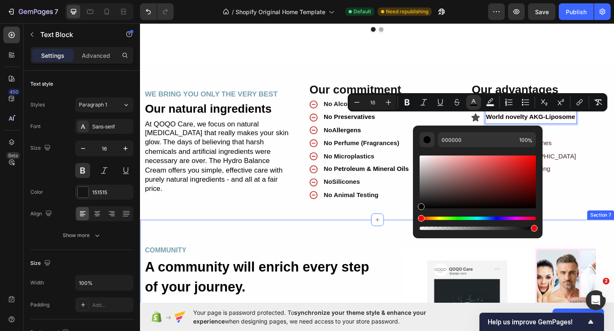
drag, startPoint x: 574, startPoint y: 215, endPoint x: 404, endPoint y: 229, distance: 170.9
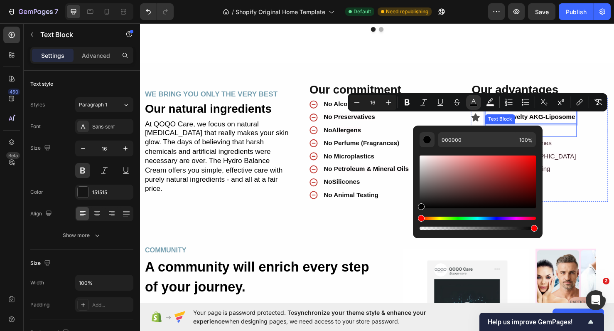
click at [580, 142] on p "Proprietary Formula" at bounding box center [551, 136] width 95 height 12
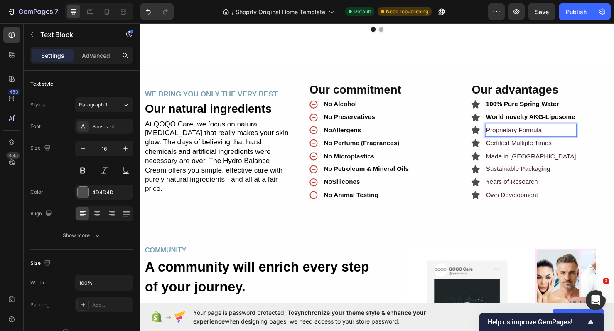
click at [556, 136] on span "Proprietary Formula" at bounding box center [533, 135] width 59 height 7
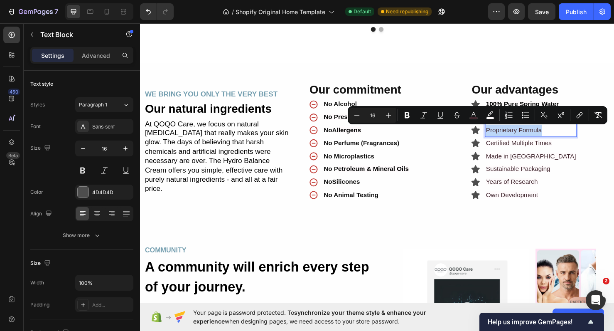
click at [546, 136] on span "Proprietary Formula" at bounding box center [533, 135] width 59 height 7
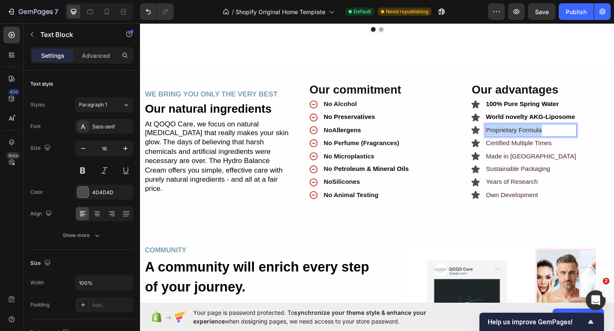
click at [546, 136] on span "Proprietary Formula" at bounding box center [533, 135] width 59 height 7
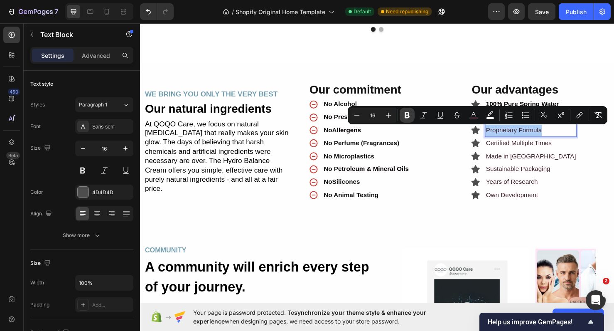
click at [405, 116] on icon "Editor contextual toolbar" at bounding box center [407, 115] width 5 height 6
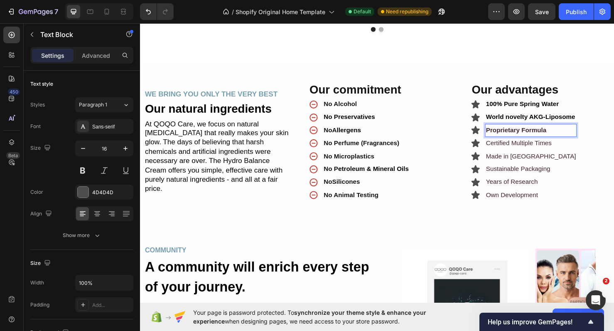
click at [518, 137] on strong "Proprietary Formula" at bounding box center [536, 135] width 64 height 7
click at [539, 136] on strong "Proprietary Formula" at bounding box center [536, 135] width 64 height 7
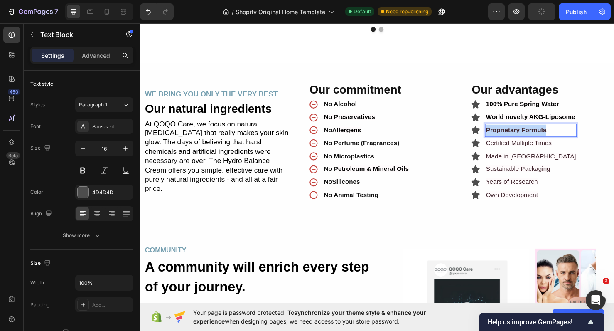
click at [539, 136] on strong "Proprietary Formula" at bounding box center [536, 135] width 64 height 7
click at [553, 138] on strong "Proprietary Formula" at bounding box center [536, 135] width 64 height 7
click at [587, 139] on p "Proprietary Formula" at bounding box center [551, 136] width 95 height 12
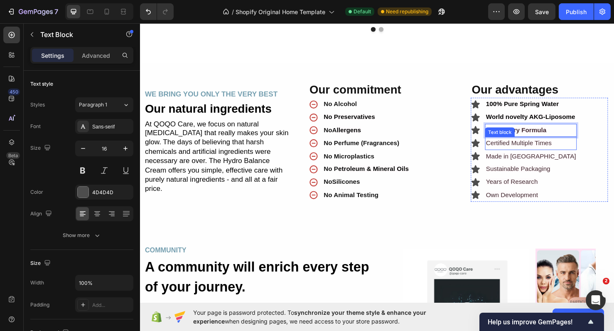
click at [556, 151] on span "Certified Multiple Times" at bounding box center [538, 148] width 69 height 7
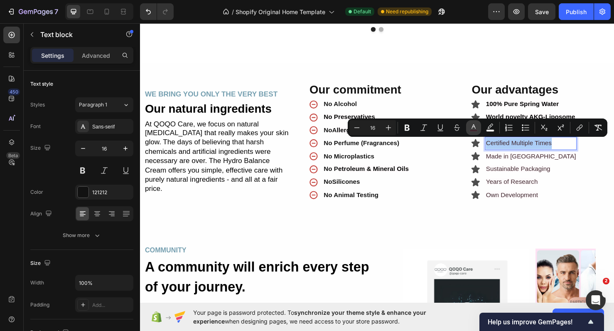
click at [477, 130] on rect "Editor contextual toolbar" at bounding box center [474, 131] width 8 height 2
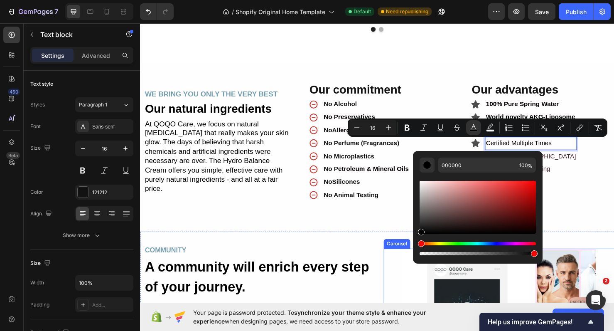
drag, startPoint x: 578, startPoint y: 219, endPoint x: 411, endPoint y: 265, distance: 172.9
click at [404, 128] on icon "Editor contextual toolbar" at bounding box center [407, 127] width 8 height 8
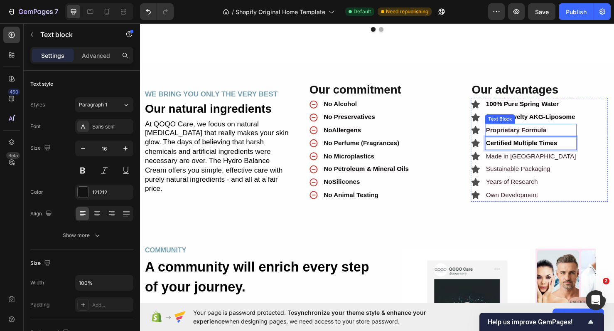
click at [540, 135] on strong "Proprietary Formula" at bounding box center [536, 135] width 64 height 7
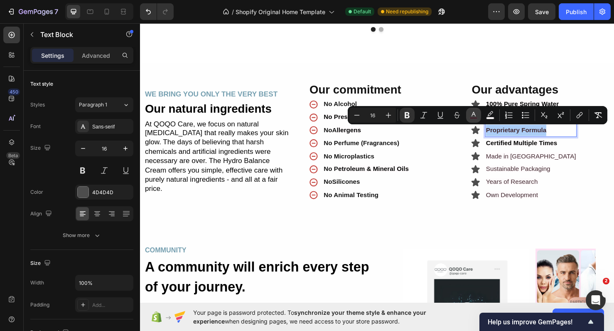
click at [477, 114] on icon "Editor contextual toolbar" at bounding box center [474, 115] width 8 height 8
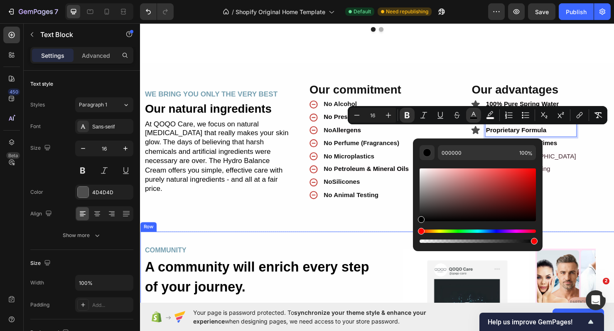
drag, startPoint x: 581, startPoint y: 209, endPoint x: 409, endPoint y: 244, distance: 176.0
click at [588, 201] on p "Own Development" at bounding box center [551, 204] width 95 height 12
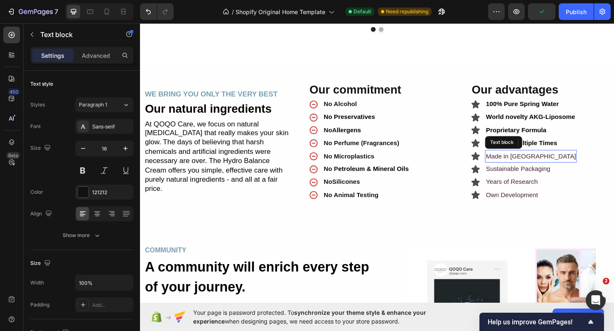
click at [534, 162] on span "Made in Germany" at bounding box center [551, 162] width 95 height 7
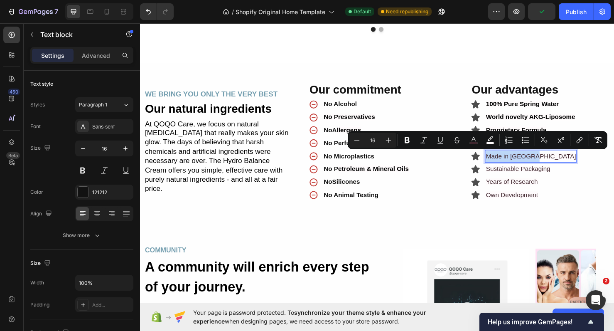
click at [534, 162] on span "Made in Germany" at bounding box center [551, 162] width 95 height 7
click at [475, 143] on rect "Editor contextual toolbar" at bounding box center [474, 143] width 8 height 2
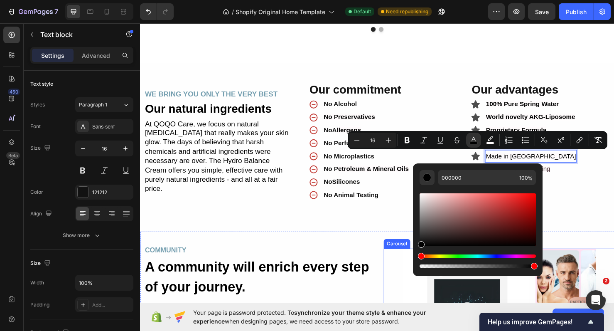
drag, startPoint x: 575, startPoint y: 228, endPoint x: 403, endPoint y: 289, distance: 182.6
click at [409, 140] on icon "Editor contextual toolbar" at bounding box center [407, 140] width 5 height 6
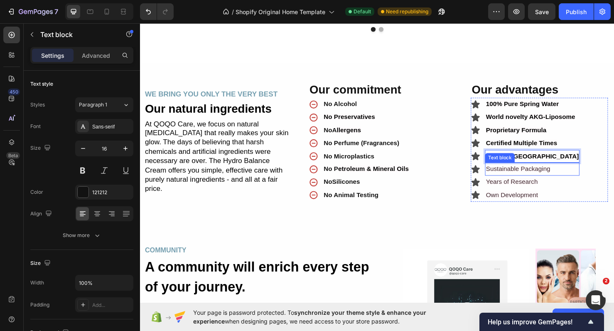
click at [554, 177] on span "Sustainable Packaging" at bounding box center [538, 175] width 68 height 7
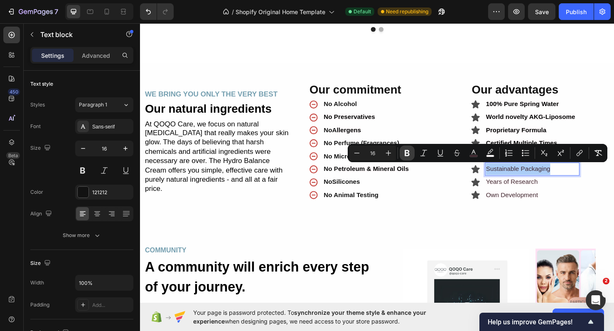
drag, startPoint x: 408, startPoint y: 155, endPoint x: 282, endPoint y: 140, distance: 126.9
click at [408, 155] on icon "Editor contextual toolbar" at bounding box center [407, 153] width 5 height 6
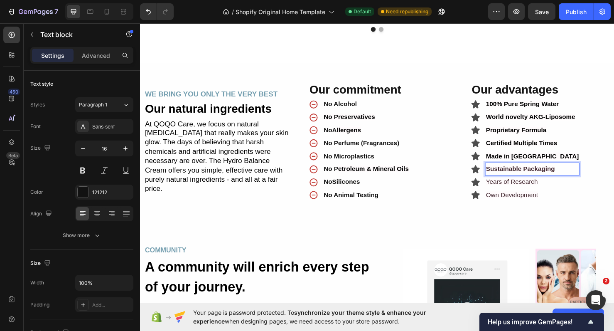
click at [525, 175] on strong "Sustainable Packaging" at bounding box center [540, 175] width 72 height 7
click at [527, 188] on span "Years of Research" at bounding box center [531, 189] width 54 height 7
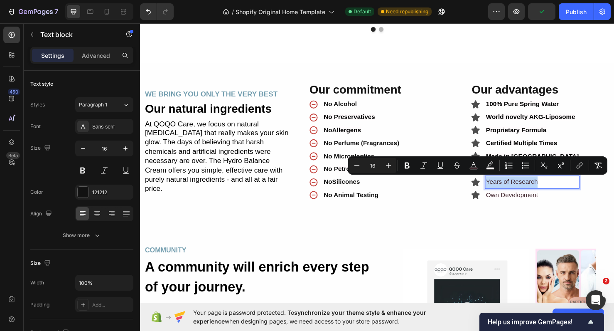
click at [538, 189] on span "Years of Research" at bounding box center [531, 189] width 54 height 7
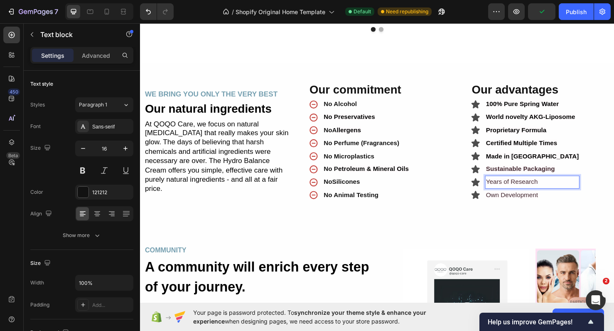
click at [538, 189] on span "Years of Research" at bounding box center [531, 189] width 54 height 7
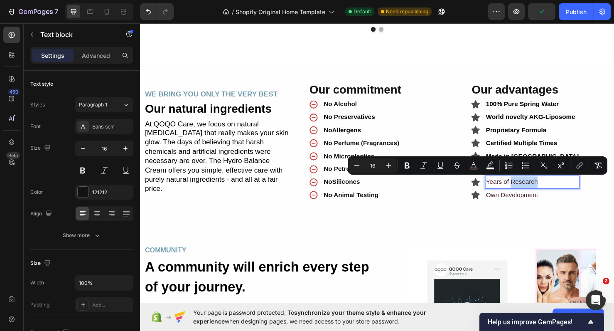
click at [533, 188] on span "Years of Research" at bounding box center [531, 189] width 54 height 7
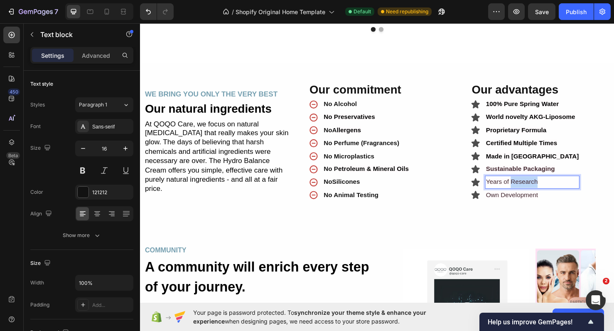
click at [533, 188] on span "Years of Research" at bounding box center [531, 189] width 54 height 7
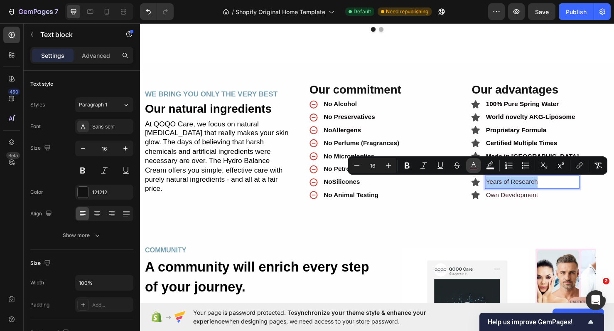
click at [472, 163] on icon "Editor contextual toolbar" at bounding box center [474, 165] width 8 height 8
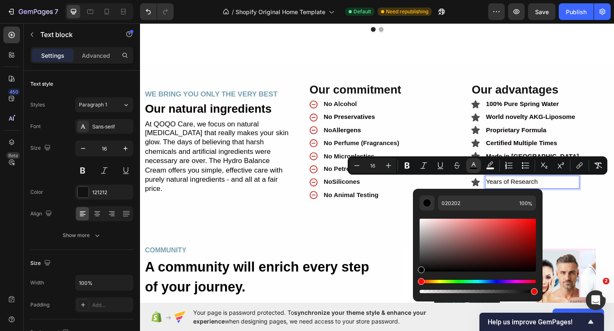
type input "000000"
drag, startPoint x: 578, startPoint y: 258, endPoint x: 401, endPoint y: 315, distance: 186.4
click at [409, 171] on button "Bold" at bounding box center [407, 165] width 15 height 15
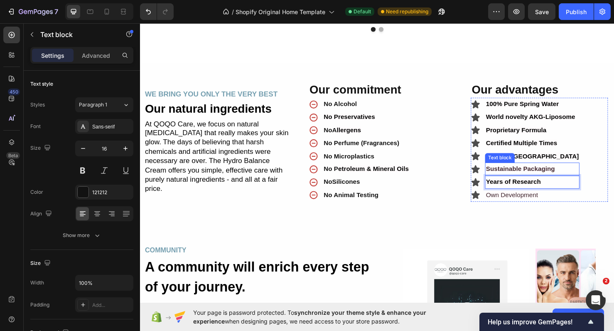
click at [524, 175] on strong "Sustainable Packaging" at bounding box center [540, 175] width 72 height 7
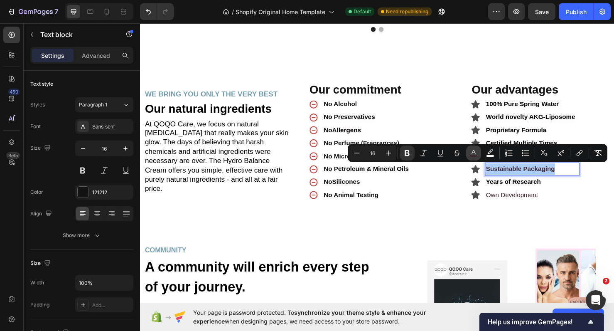
click at [479, 152] on button "color" at bounding box center [473, 152] width 15 height 15
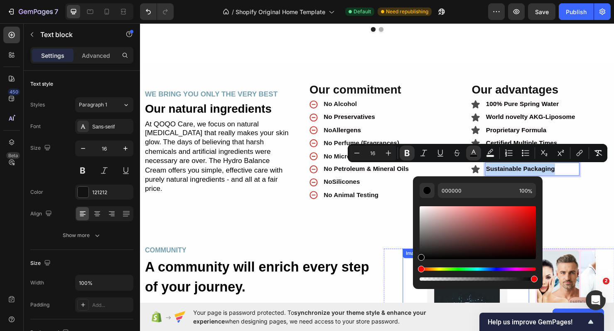
drag, startPoint x: 590, startPoint y: 253, endPoint x: 418, endPoint y: 286, distance: 174.9
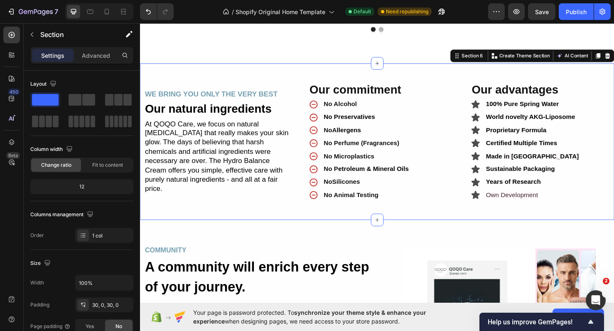
click at [597, 219] on div "WE BRING YOU ONLY THE VERY BEST Text Block Our natural ingredients Heading At Q…" at bounding box center [389, 147] width 499 height 165
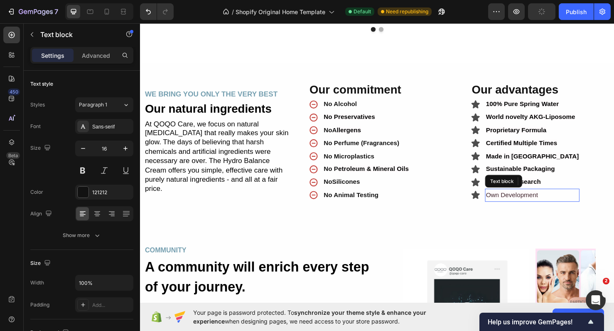
click at [541, 203] on span "Own Development" at bounding box center [531, 203] width 55 height 7
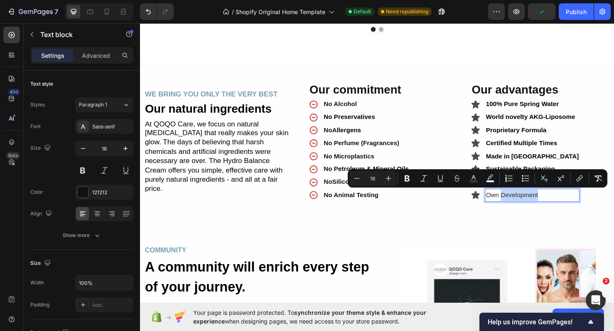
click at [541, 203] on span "Own Development" at bounding box center [531, 203] width 55 height 7
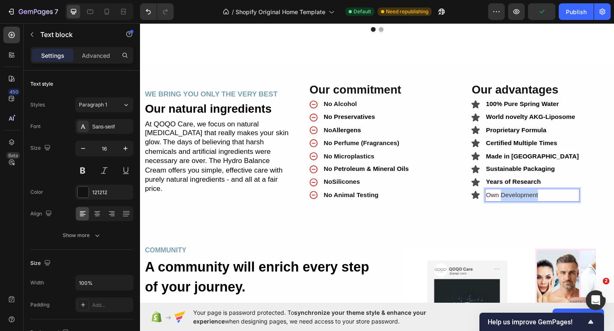
click at [541, 203] on span "Own Development" at bounding box center [531, 203] width 55 height 7
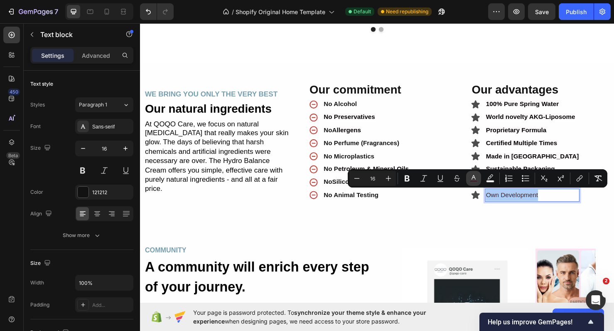
click at [470, 175] on icon "Editor contextual toolbar" at bounding box center [474, 178] width 8 height 8
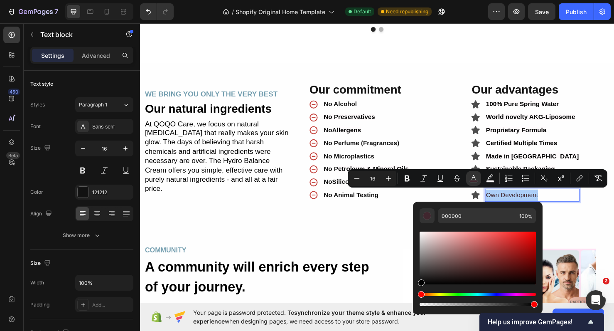
drag, startPoint x: 587, startPoint y: 271, endPoint x: 420, endPoint y: 310, distance: 172.1
click at [407, 178] on icon "Editor contextual toolbar" at bounding box center [407, 178] width 5 height 6
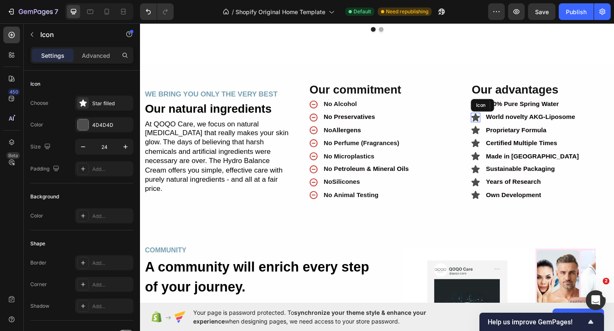
click at [492, 121] on icon at bounding box center [493, 122] width 9 height 8
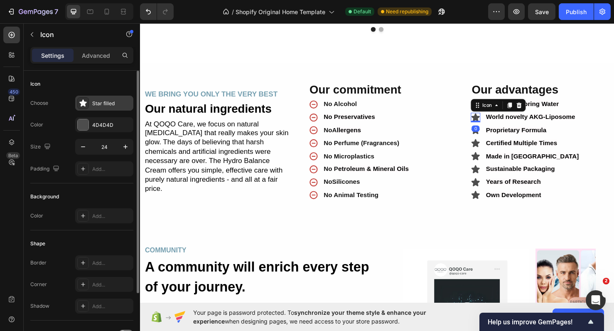
click at [93, 104] on div "Star filled" at bounding box center [111, 103] width 39 height 7
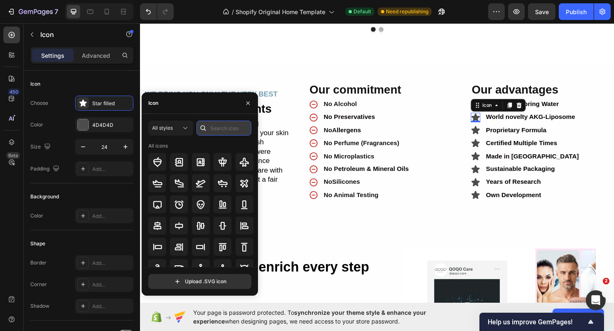
click at [220, 134] on input "text" at bounding box center [224, 128] width 55 height 15
type input "CHECK"
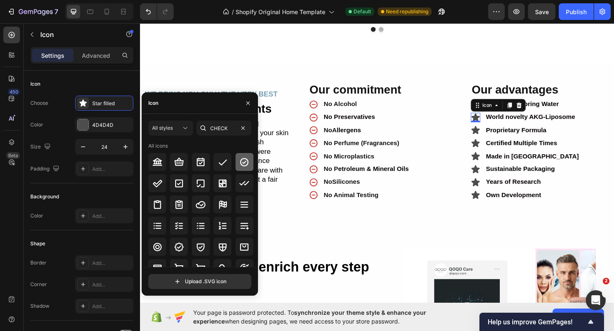
click at [240, 162] on icon at bounding box center [244, 162] width 10 height 10
click at [492, 137] on div "0" at bounding box center [493, 133] width 8 height 7
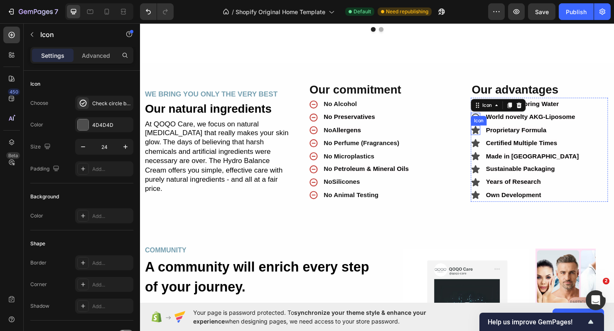
click at [494, 139] on icon at bounding box center [493, 135] width 9 height 8
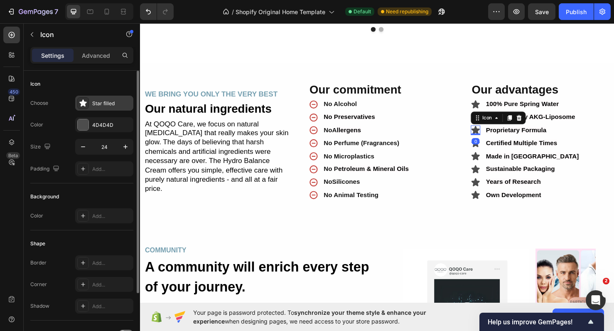
click at [105, 102] on div "Star filled" at bounding box center [111, 103] width 39 height 7
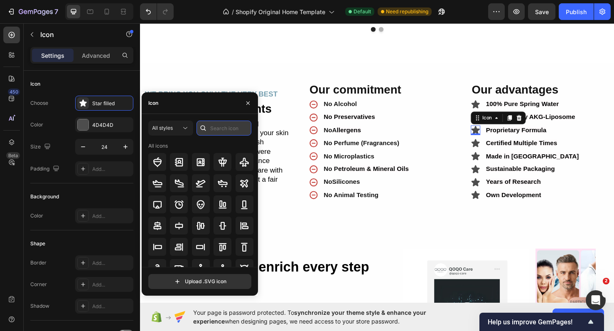
click at [221, 131] on input "text" at bounding box center [224, 128] width 55 height 15
type input "CHECK"
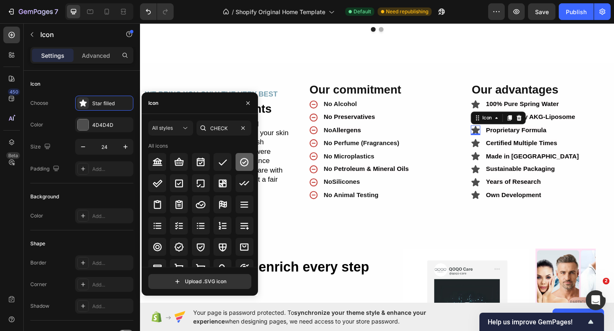
click at [241, 158] on icon at bounding box center [244, 162] width 10 height 10
click at [96, 132] on div "Choose Check circle bold Color 4D4D4D Size 24 Padding Add..." at bounding box center [81, 136] width 103 height 81
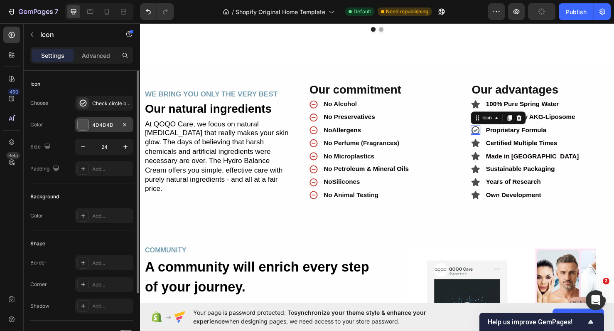
click at [85, 128] on div at bounding box center [83, 124] width 11 height 11
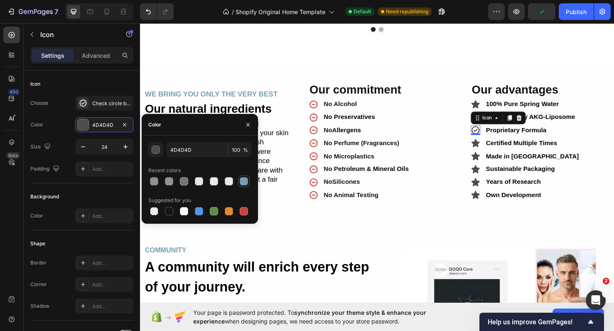
click at [246, 184] on div at bounding box center [244, 181] width 8 height 8
type input "759FB0"
click at [494, 150] on div "0" at bounding box center [493, 147] width 8 height 7
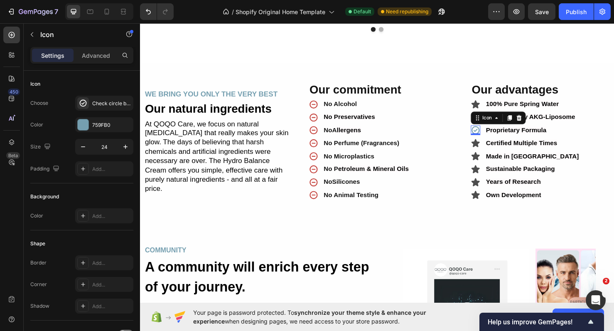
click at [494, 150] on div "0" at bounding box center [493, 147] width 8 height 7
click at [493, 163] on icon at bounding box center [493, 162] width 9 height 8
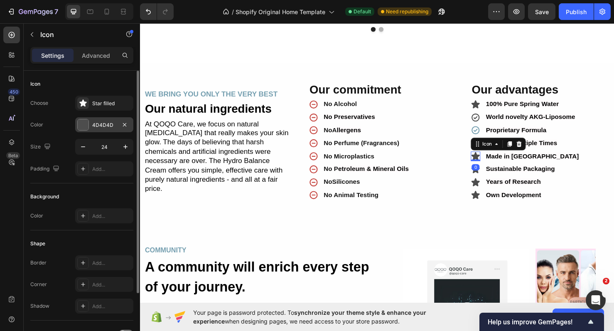
click at [106, 126] on div "4D4D4D" at bounding box center [104, 124] width 24 height 7
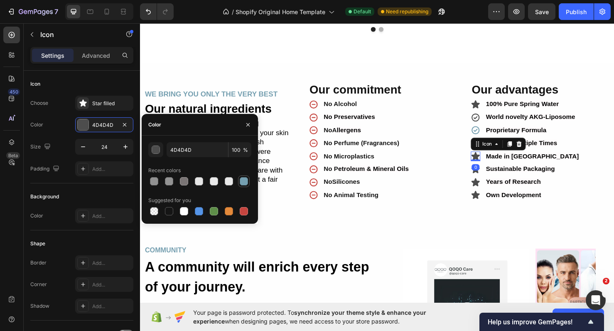
click at [246, 184] on div at bounding box center [244, 181] width 8 height 8
type input "759FB0"
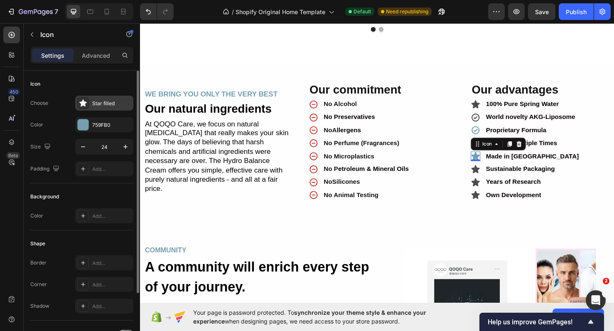
click at [101, 110] on div "Star filled" at bounding box center [104, 103] width 58 height 15
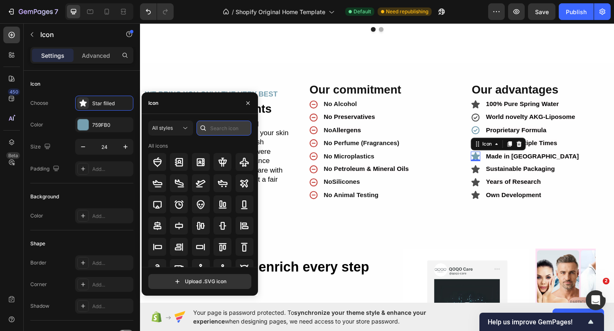
click at [225, 130] on input "text" at bounding box center [224, 128] width 55 height 15
type input "CHECK"
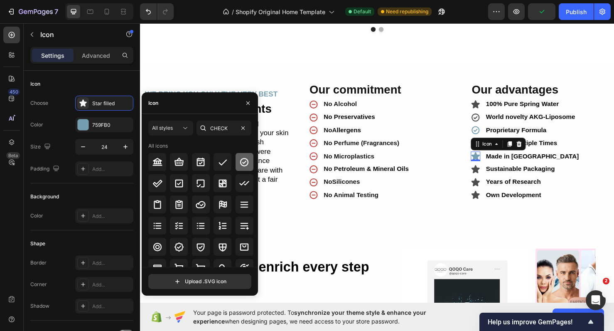
click at [244, 163] on icon at bounding box center [244, 162] width 10 height 10
click at [492, 179] on icon at bounding box center [493, 176] width 9 height 8
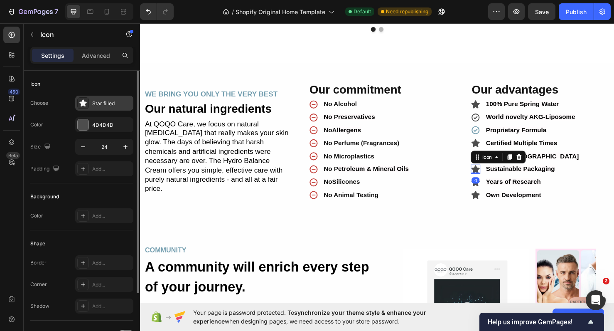
click at [103, 107] on div "Star filled" at bounding box center [111, 103] width 39 height 7
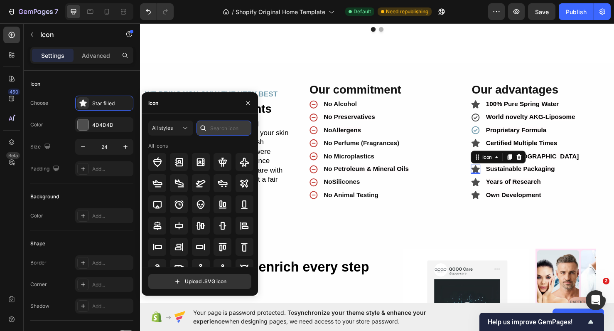
click at [232, 130] on input "text" at bounding box center [224, 128] width 55 height 15
click at [222, 125] on input "CHECK" at bounding box center [224, 128] width 55 height 15
type input "CHECK"
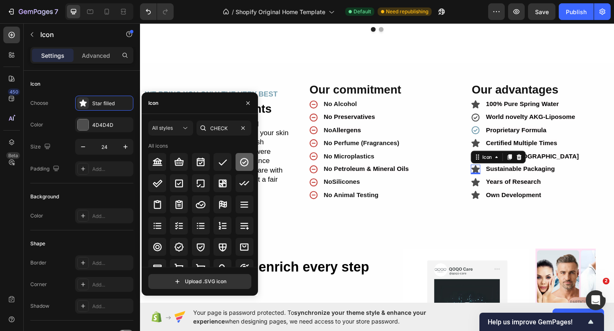
click at [240, 160] on icon at bounding box center [244, 161] width 8 height 8
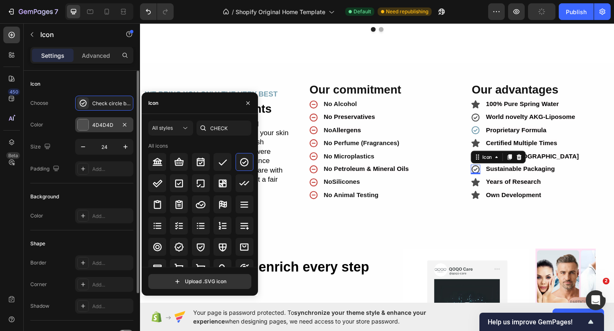
click at [104, 126] on div "4D4D4D" at bounding box center [104, 124] width 24 height 7
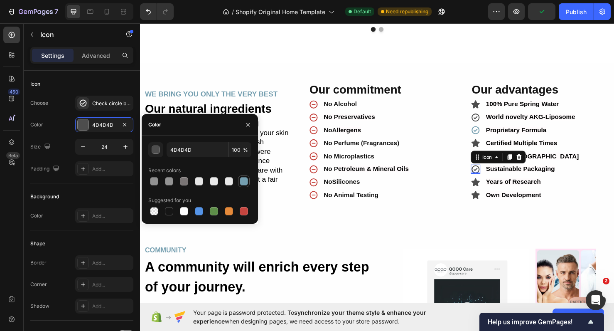
click at [242, 181] on div at bounding box center [244, 181] width 8 height 8
type input "759FB0"
click at [494, 191] on div "0" at bounding box center [493, 188] width 8 height 7
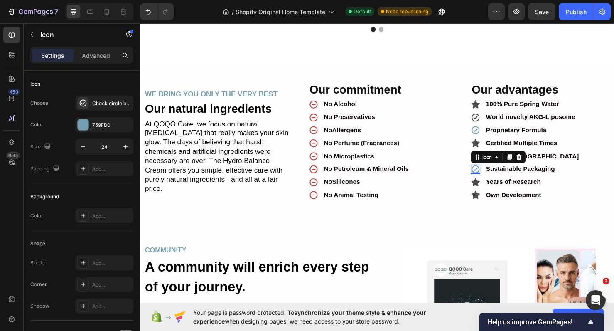
click at [495, 191] on div "0" at bounding box center [493, 188] width 8 height 7
click at [494, 205] on icon at bounding box center [493, 203] width 9 height 8
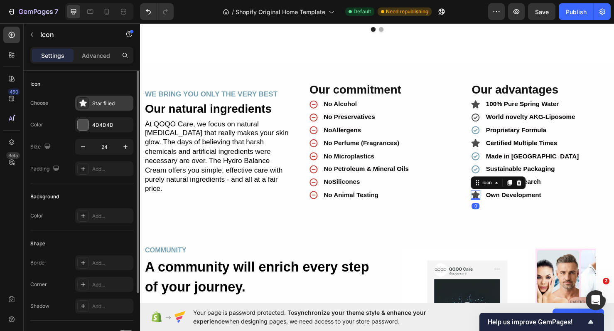
click at [100, 101] on div "Star filled" at bounding box center [111, 103] width 39 height 7
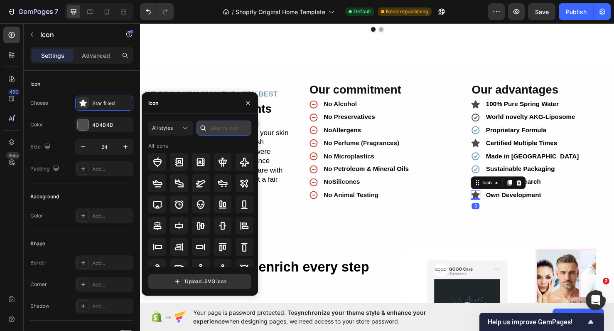
click at [213, 125] on input "text" at bounding box center [224, 128] width 55 height 15
paste input "CHECK"
type input "CHECK"
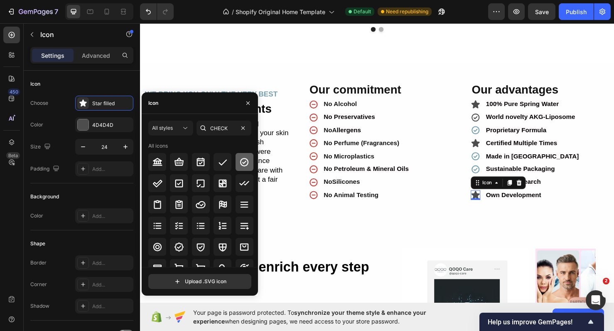
click at [246, 161] on icon at bounding box center [244, 161] width 8 height 8
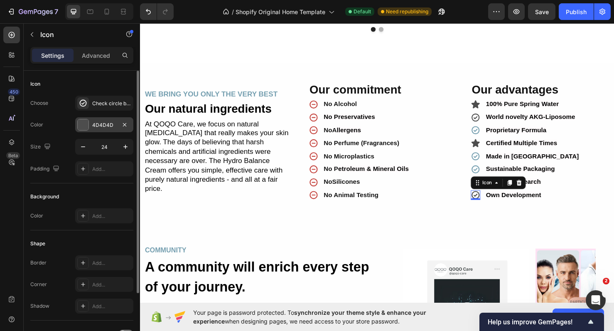
click at [89, 130] on div "4D4D4D" at bounding box center [104, 124] width 58 height 15
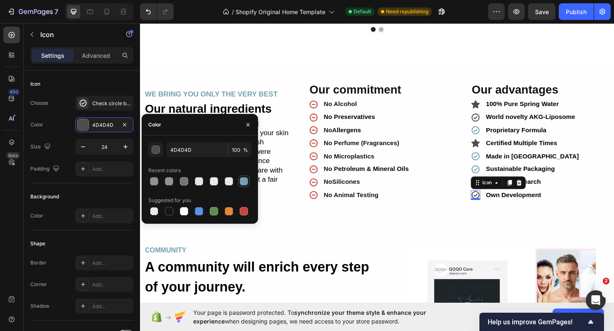
click at [249, 181] on div at bounding box center [244, 181] width 10 height 10
type input "759FB0"
click at [494, 108] on icon at bounding box center [493, 108] width 9 height 8
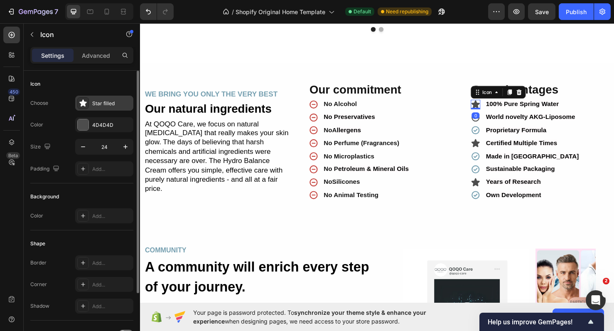
click at [115, 108] on div "Star filled" at bounding box center [104, 103] width 58 height 15
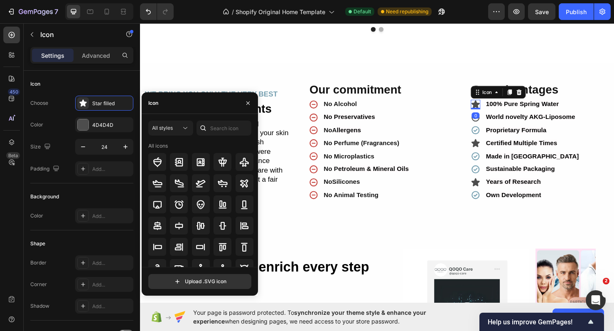
click at [208, 135] on div at bounding box center [203, 128] width 13 height 15
click at [213, 134] on input "text" at bounding box center [224, 128] width 55 height 15
paste input "CHECK"
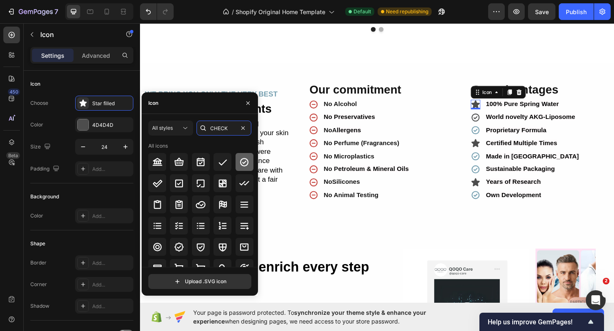
type input "CHECK"
click at [242, 160] on icon at bounding box center [244, 162] width 10 height 10
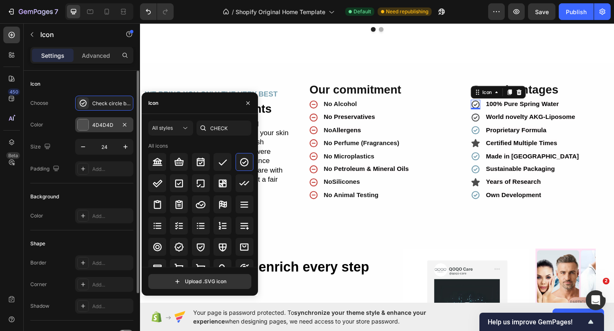
click at [100, 126] on div "4D4D4D" at bounding box center [104, 124] width 24 height 7
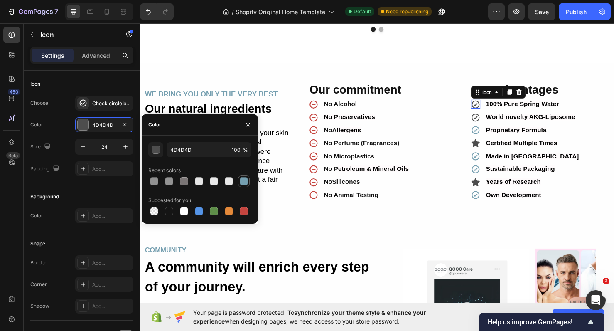
click at [246, 185] on div at bounding box center [244, 181] width 8 height 8
type input "759FB0"
click at [494, 188] on icon at bounding box center [493, 190] width 9 height 8
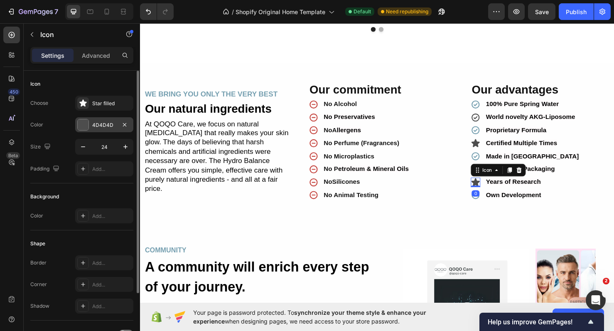
click at [110, 125] on div "4D4D4D" at bounding box center [104, 124] width 24 height 7
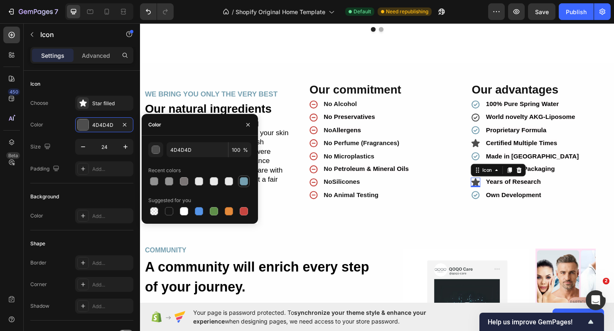
click at [244, 180] on div at bounding box center [244, 181] width 8 height 8
type input "759FB0"
click at [106, 105] on div "Star filled" at bounding box center [111, 103] width 39 height 7
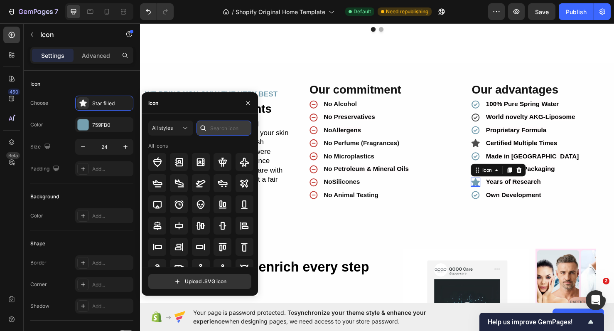
click at [238, 128] on input "text" at bounding box center [224, 128] width 55 height 15
paste input "CHECK"
type input "CHECK"
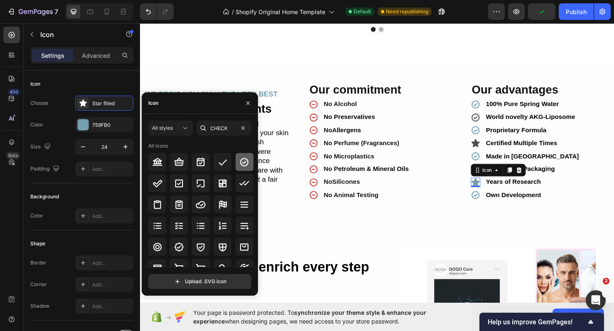
click at [239, 165] on icon at bounding box center [244, 162] width 10 height 10
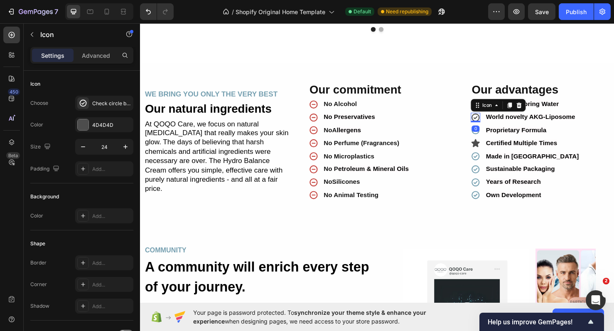
click at [494, 123] on icon at bounding box center [493, 122] width 8 height 8
click at [103, 125] on div "4D4D4D" at bounding box center [104, 124] width 24 height 7
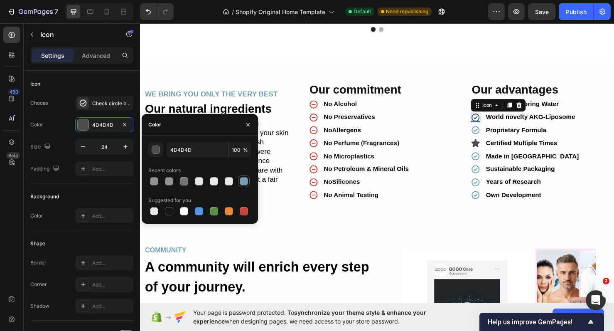
click at [247, 182] on div at bounding box center [244, 181] width 8 height 8
type input "759FB0"
click at [493, 150] on icon at bounding box center [493, 149] width 9 height 8
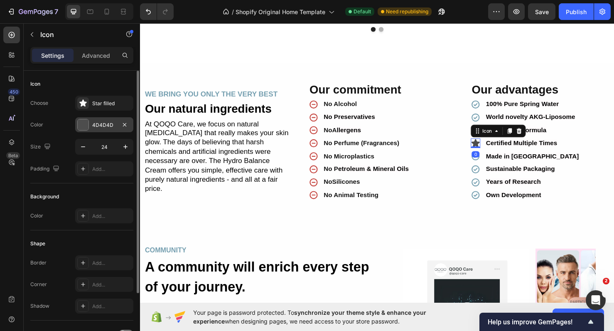
click at [88, 126] on div at bounding box center [83, 124] width 11 height 11
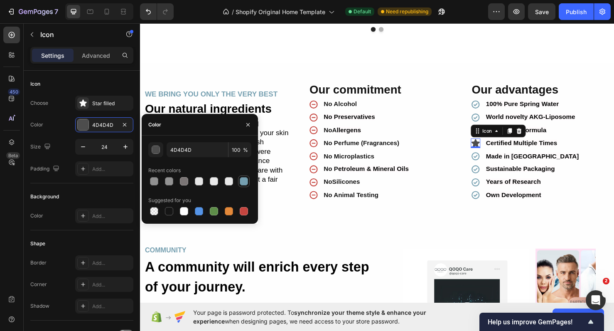
click at [245, 179] on div at bounding box center [244, 181] width 8 height 8
type input "759FB0"
click at [84, 106] on icon at bounding box center [82, 102] width 7 height 7
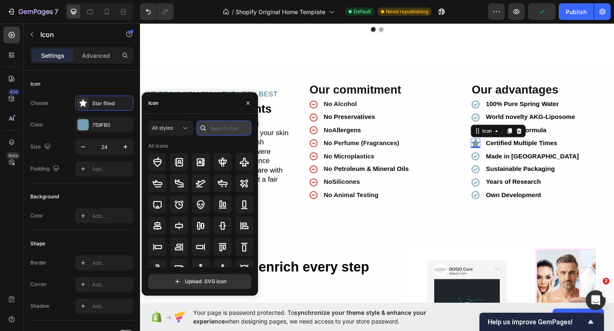
click at [240, 128] on input "text" at bounding box center [224, 128] width 55 height 15
paste input "CHECK"
type input "CHECK"
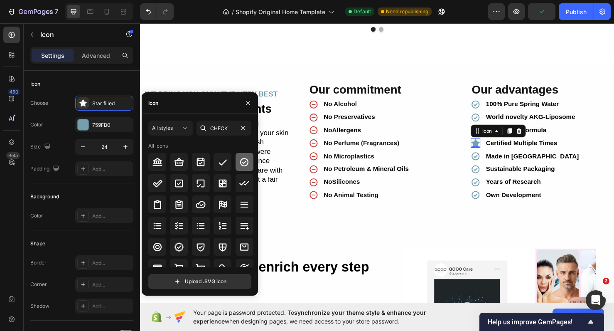
click at [240, 156] on div at bounding box center [245, 162] width 18 height 18
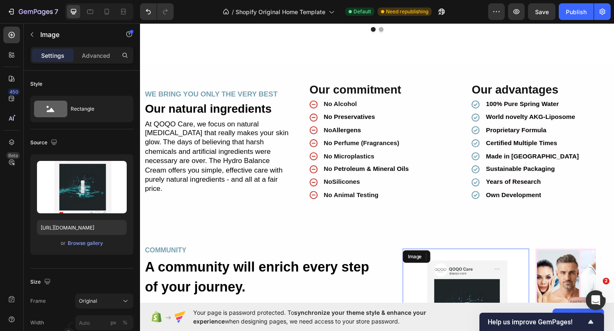
click at [416, 274] on img at bounding box center [482, 326] width 133 height 133
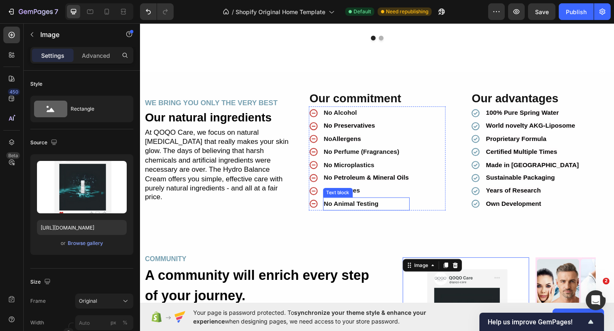
scroll to position [1336, 0]
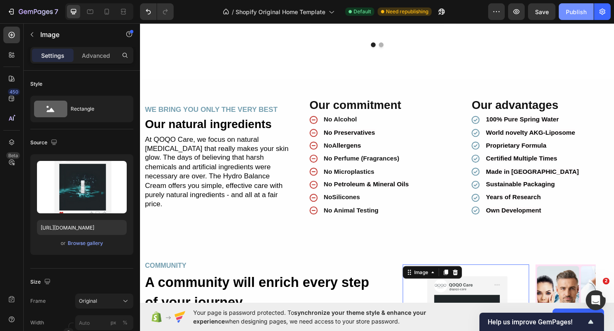
click at [568, 14] on div "Publish" at bounding box center [576, 11] width 21 height 9
click at [109, 16] on div at bounding box center [106, 11] width 13 height 13
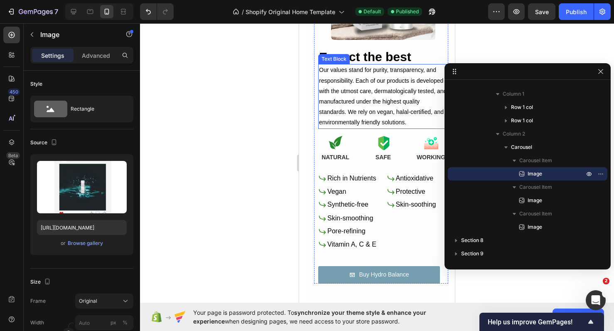
scroll to position [477, 0]
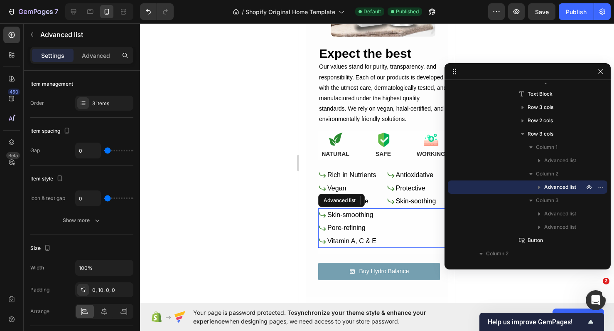
click at [402, 227] on div "Icon Skin-smoothing Text Block Icon Pore-refining Text Block Icon Vitamin A, C …" at bounding box center [383, 228] width 130 height 40
click at [107, 60] on div "Advanced" at bounding box center [96, 55] width 42 height 13
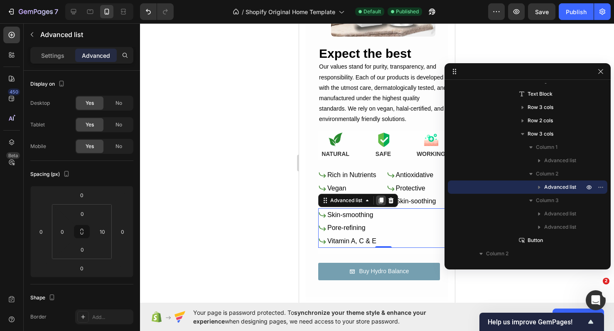
click at [383, 199] on icon at bounding box center [381, 200] width 5 height 6
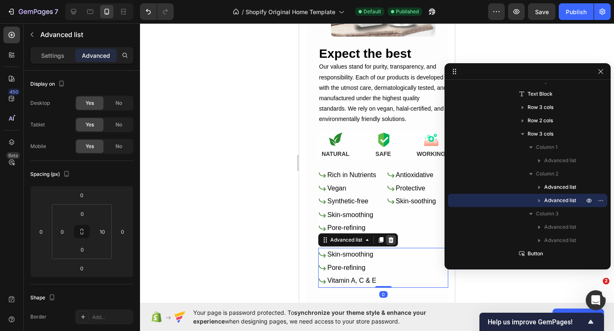
click at [393, 237] on icon at bounding box center [391, 240] width 5 height 6
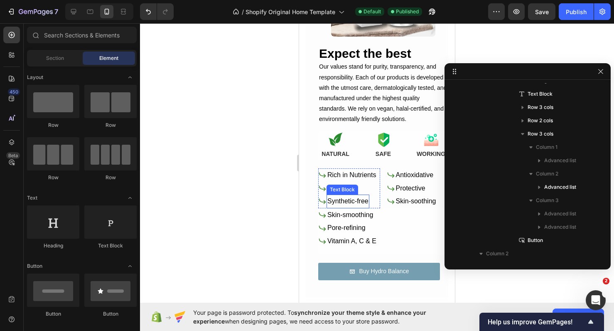
scroll to position [478, 0]
click at [145, 15] on icon "Undo/Redo" at bounding box center [148, 11] width 8 height 8
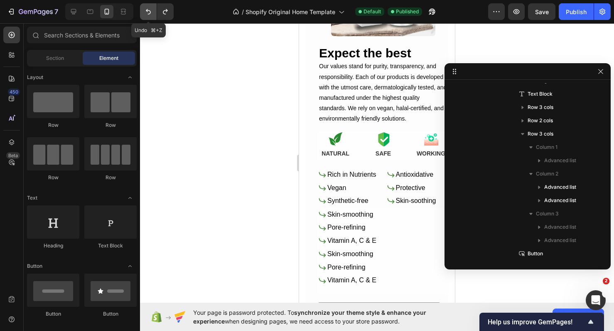
click at [150, 15] on icon "Undo/Redo" at bounding box center [148, 11] width 8 height 8
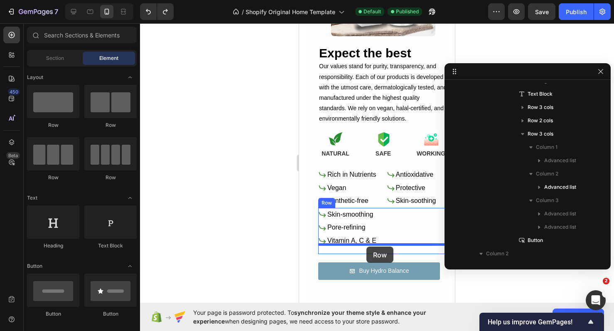
drag, startPoint x: 406, startPoint y: 132, endPoint x: 367, endPoint y: 246, distance: 121.2
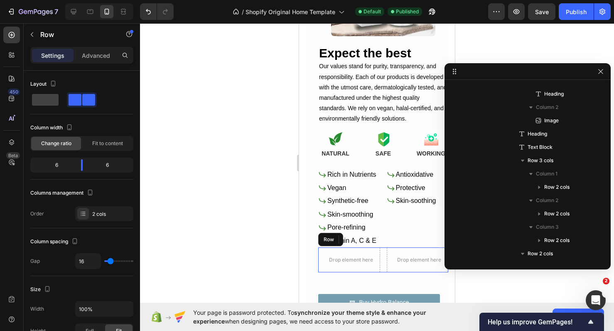
scroll to position [583, 0]
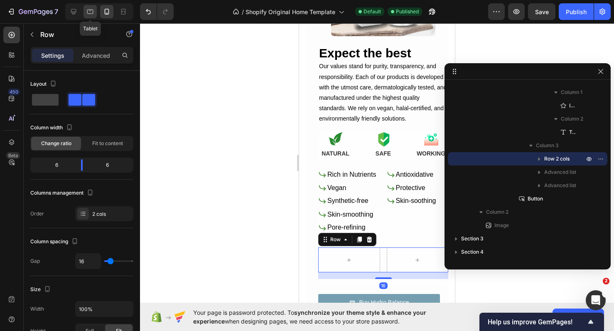
click at [93, 17] on div at bounding box center [90, 11] width 13 height 13
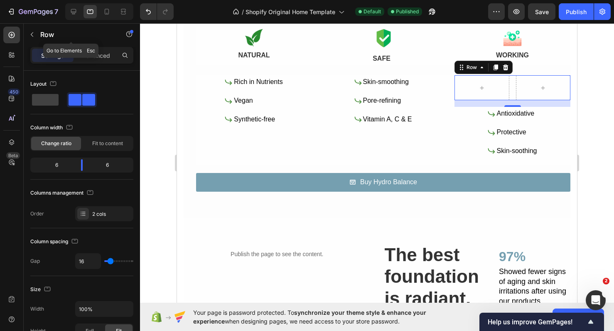
scroll to position [586, 0]
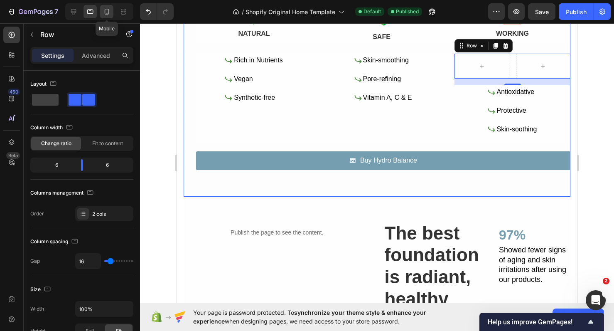
click at [102, 12] on div at bounding box center [106, 11] width 13 height 13
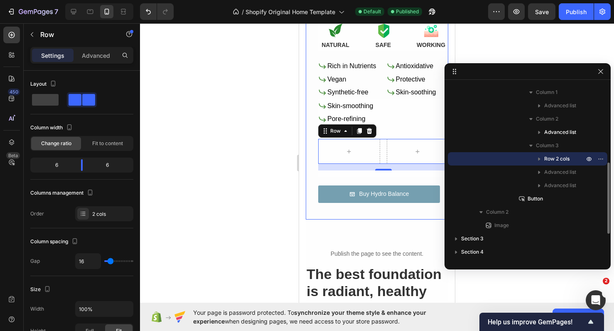
scroll to position [670, 0]
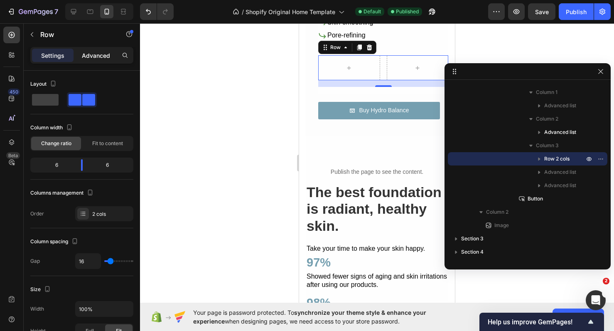
click at [94, 55] on p "Advanced" at bounding box center [96, 55] width 28 height 9
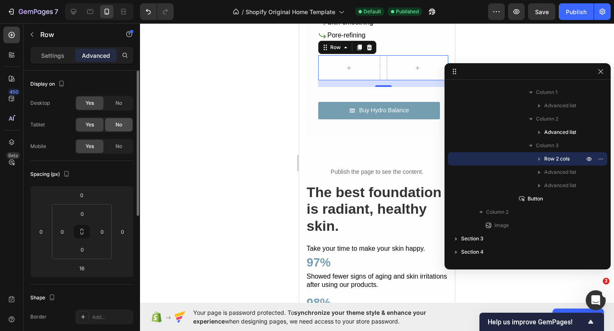
click at [116, 124] on span "No" at bounding box center [119, 124] width 7 height 7
click at [116, 105] on span "No" at bounding box center [119, 102] width 7 height 7
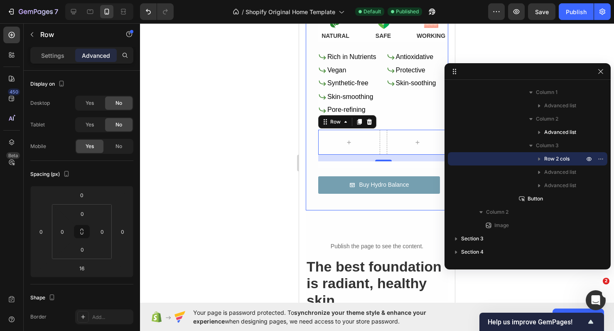
scroll to position [594, 0]
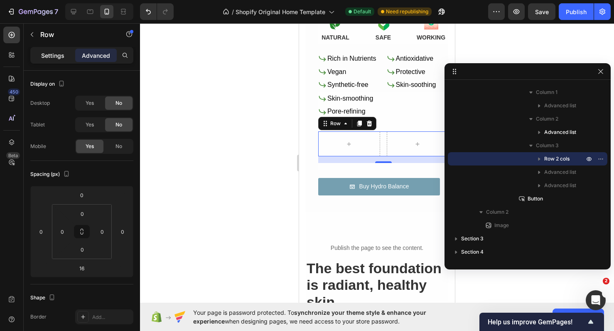
click at [64, 59] on div "Settings" at bounding box center [53, 55] width 42 height 13
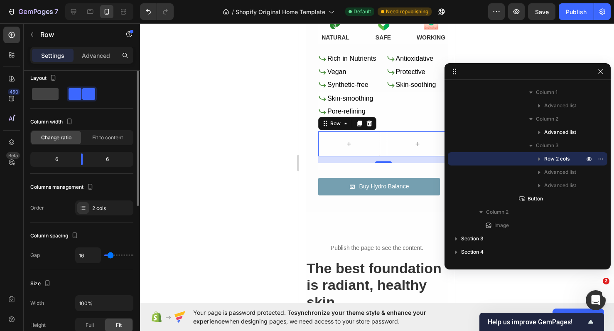
scroll to position [7, 0]
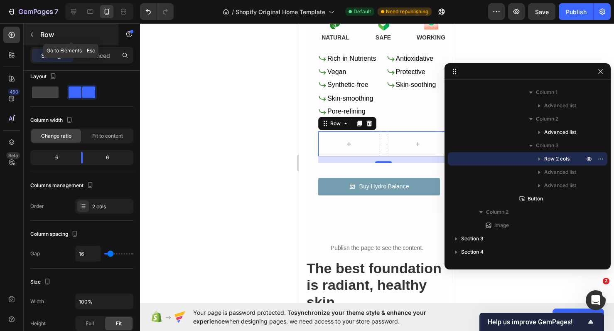
click at [46, 35] on p "Row" at bounding box center [75, 35] width 71 height 10
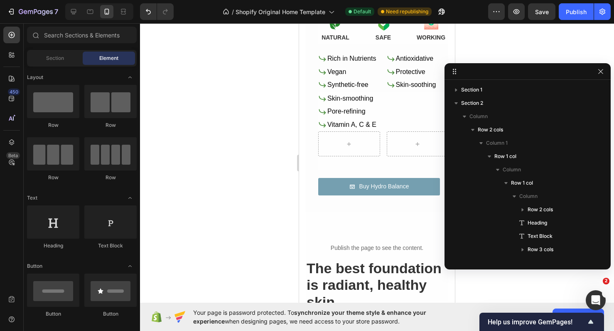
scroll to position [197, 0]
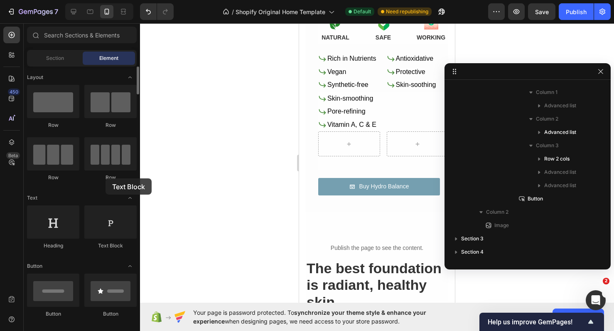
drag, startPoint x: 107, startPoint y: 223, endPoint x: 106, endPoint y: 178, distance: 44.5
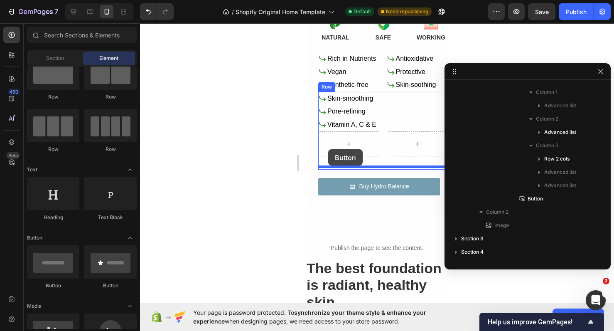
scroll to position [620, 0]
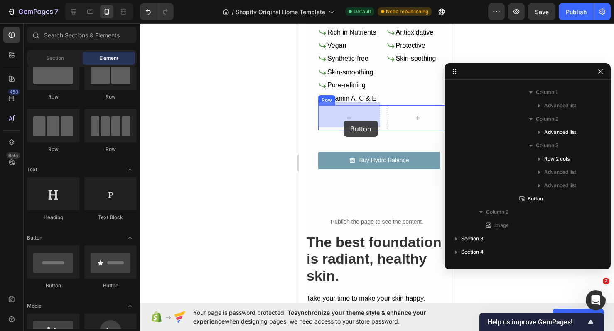
drag, startPoint x: 409, startPoint y: 283, endPoint x: 344, endPoint y: 121, distance: 174.9
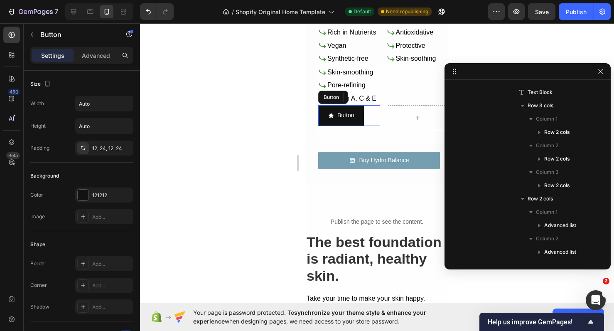
scroll to position [609, 0]
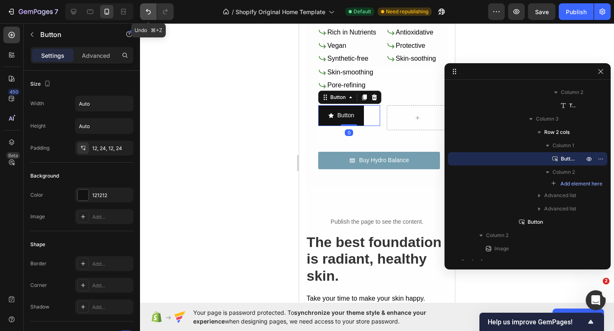
click at [148, 12] on icon "Undo/Redo" at bounding box center [148, 11] width 8 height 8
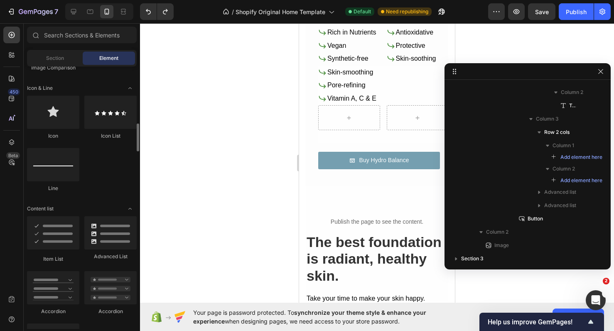
scroll to position [528, 0]
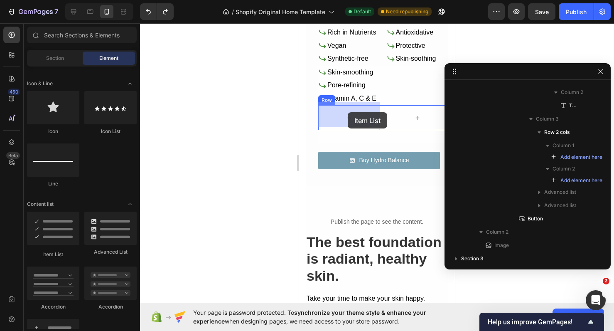
drag, startPoint x: 356, startPoint y: 256, endPoint x: 348, endPoint y: 113, distance: 143.2
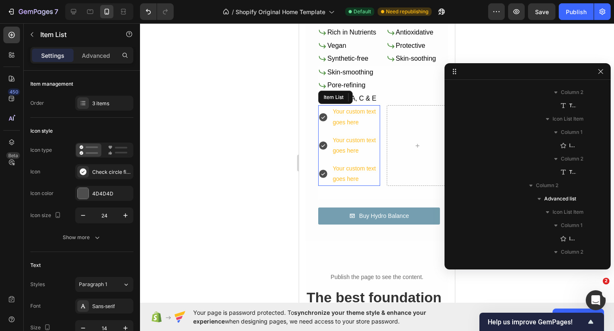
scroll to position [1168, 0]
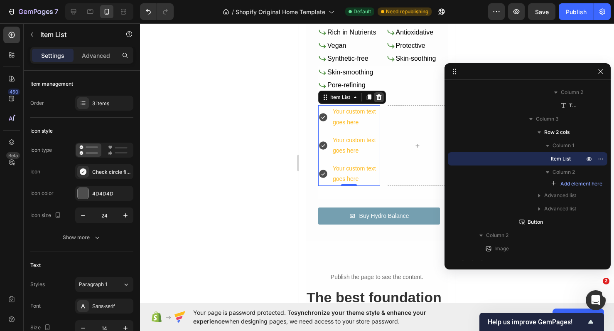
click at [379, 97] on icon at bounding box center [379, 97] width 5 height 6
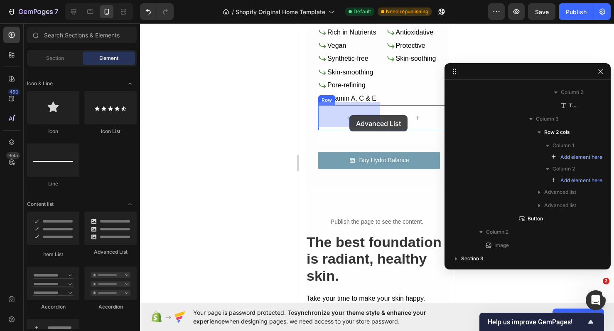
drag, startPoint x: 407, startPoint y: 252, endPoint x: 349, endPoint y: 115, distance: 148.6
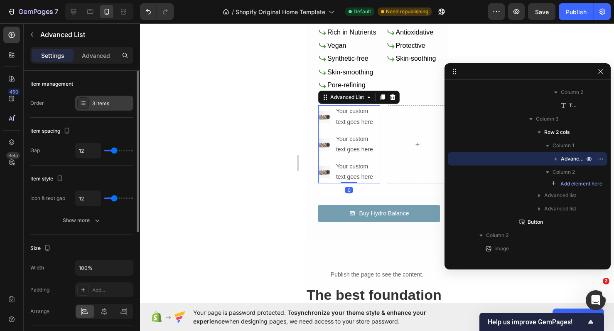
click at [118, 99] on div "3 items" at bounding box center [104, 103] width 58 height 15
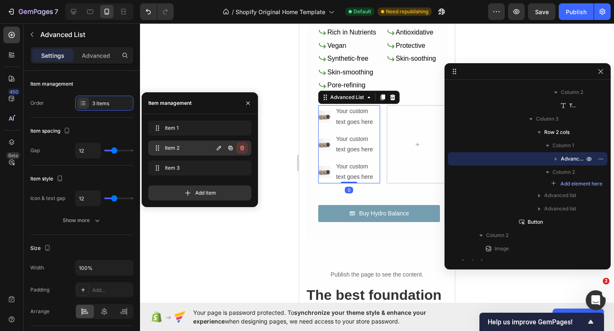
click at [244, 148] on icon "button" at bounding box center [242, 147] width 4 height 5
click at [244, 148] on div "Delete" at bounding box center [236, 147] width 15 height 7
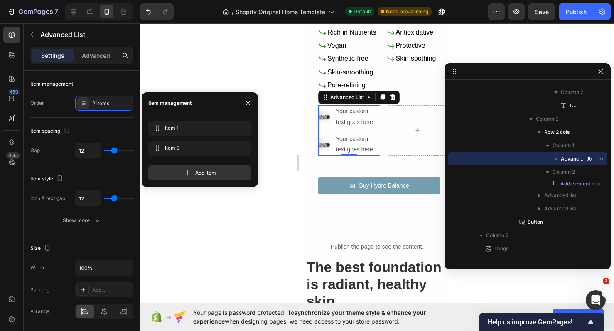
click at [244, 148] on div "Item 3 Item 3" at bounding box center [199, 147] width 103 height 15
click at [244, 148] on icon "button" at bounding box center [242, 147] width 4 height 5
click at [244, 148] on div "Delete" at bounding box center [236, 147] width 15 height 7
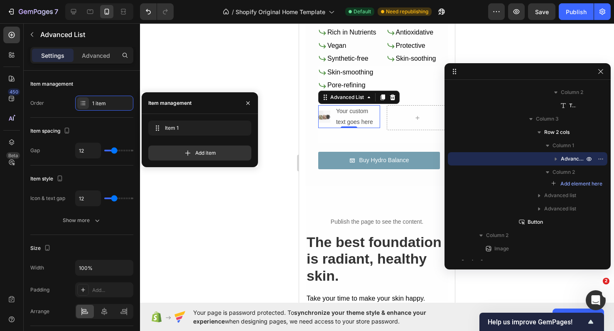
click at [284, 123] on div at bounding box center [377, 177] width 474 height 308
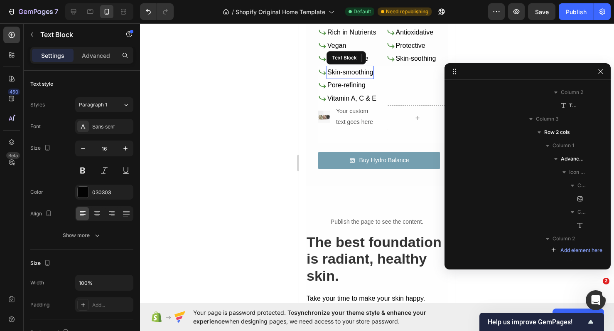
click at [368, 74] on p "Skin-smoothing" at bounding box center [350, 72] width 46 height 12
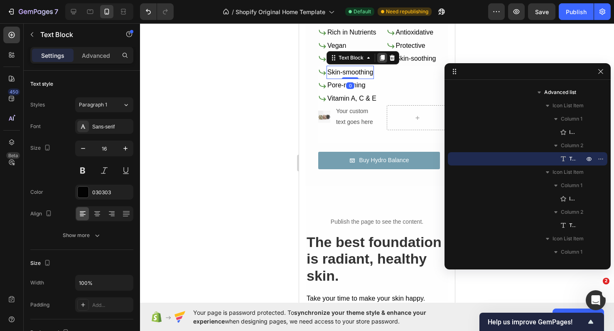
click at [381, 58] on icon at bounding box center [382, 57] width 7 height 7
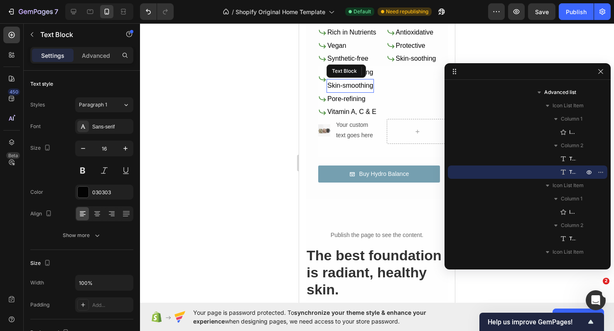
scroll to position [7, 0]
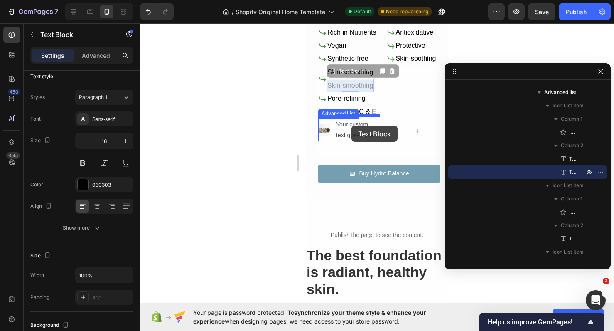
drag, startPoint x: 359, startPoint y: 87, endPoint x: 352, endPoint y: 126, distance: 39.4
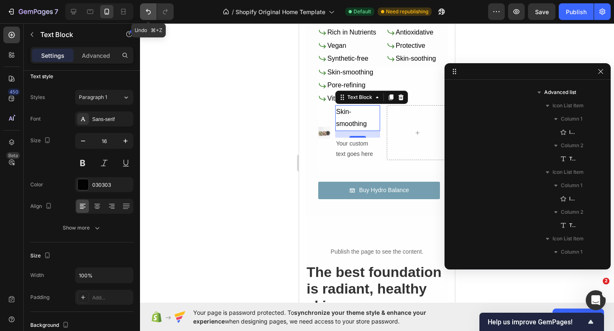
click at [150, 13] on icon "Undo/Redo" at bounding box center [148, 11] width 5 height 5
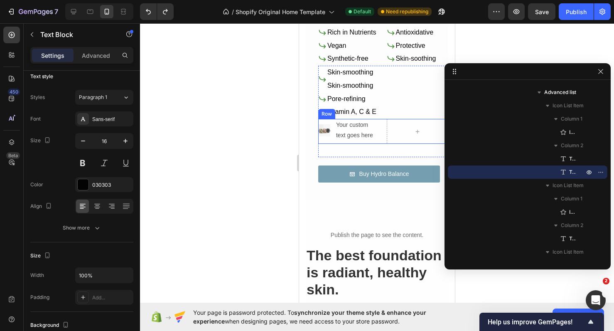
click at [352, 131] on div "Your custom text goes here" at bounding box center [357, 130] width 45 height 22
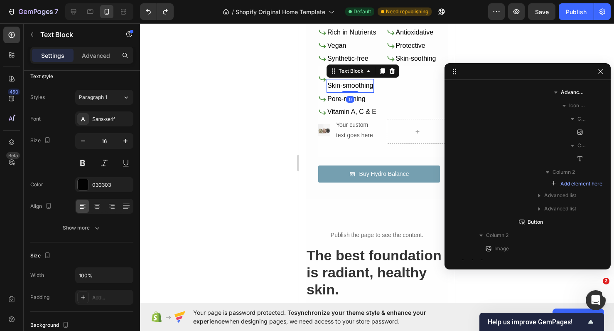
scroll to position [995, 0]
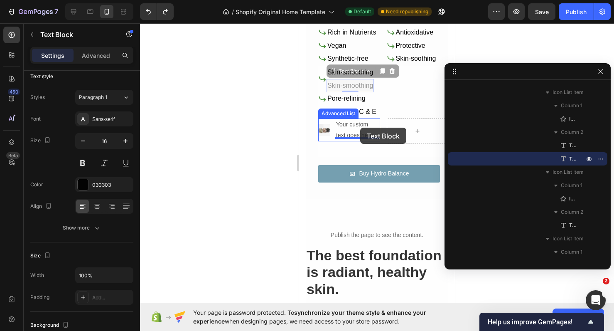
drag, startPoint x: 356, startPoint y: 86, endPoint x: 360, endPoint y: 128, distance: 42.2
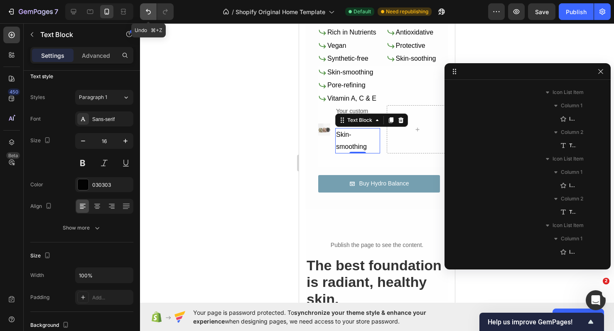
click at [151, 12] on icon "Undo/Redo" at bounding box center [148, 11] width 8 height 8
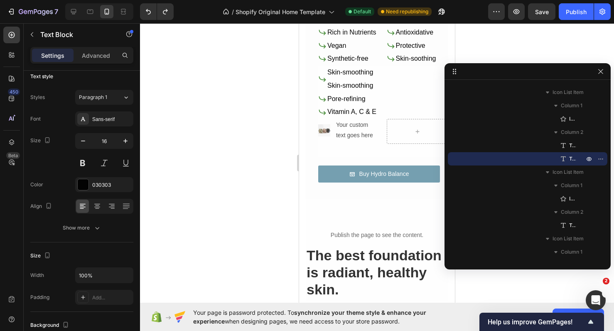
click at [365, 86] on p "Skin-smoothing" at bounding box center [350, 86] width 46 height 12
click at [368, 85] on p "Skin-smoothing" at bounding box center [350, 86] width 46 height 12
click at [262, 85] on div at bounding box center [377, 177] width 474 height 308
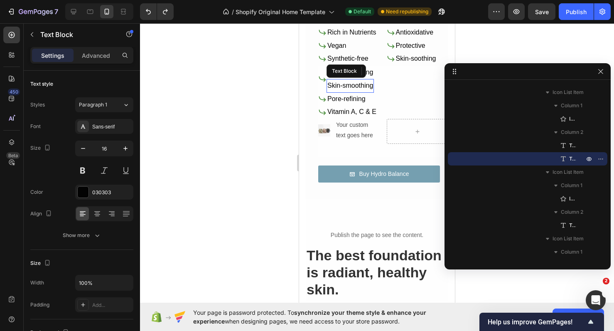
click at [367, 85] on p "Skin-smoothing" at bounding box center [350, 86] width 46 height 12
click at [390, 72] on icon at bounding box center [392, 71] width 7 height 7
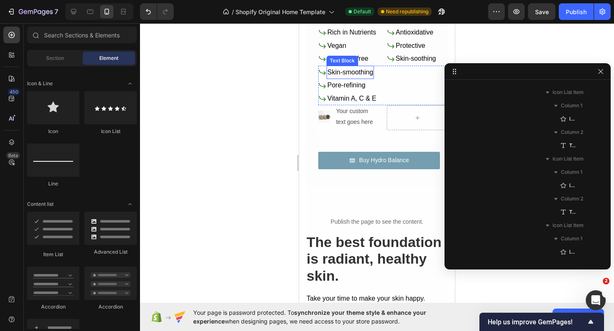
click at [364, 71] on p "Skin-smoothing" at bounding box center [350, 72] width 46 height 12
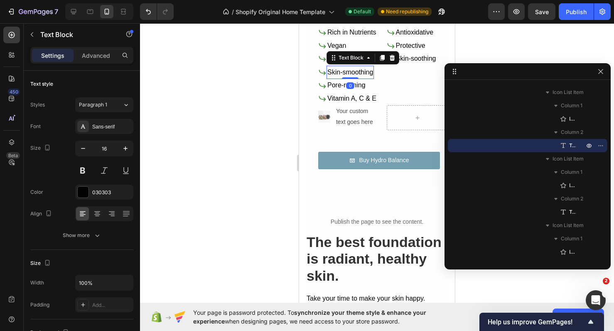
click at [364, 71] on p "Skin-smoothing" at bounding box center [350, 72] width 46 height 12
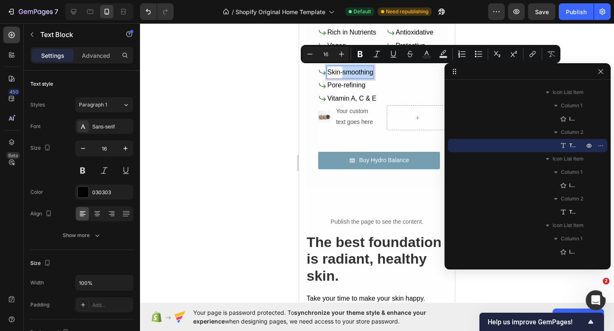
click at [364, 71] on p "Skin-smoothing" at bounding box center [350, 72] width 46 height 12
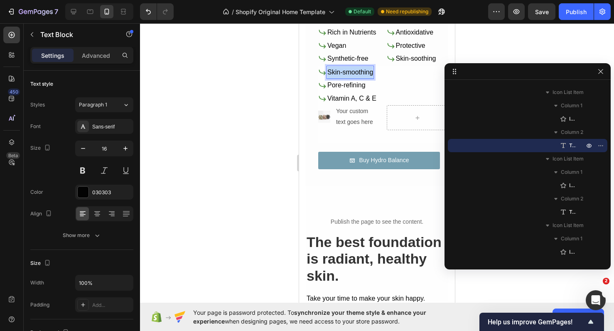
click at [364, 71] on p "Skin-smoothing" at bounding box center [350, 72] width 46 height 12
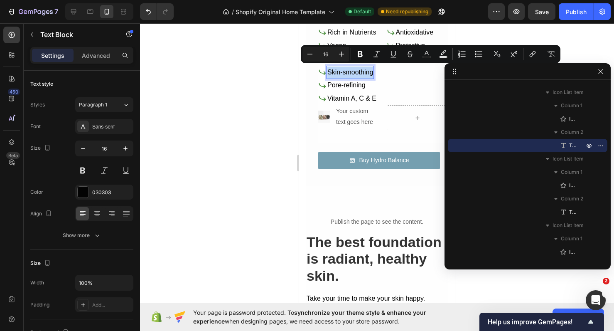
click at [364, 71] on p "Skin-smoothing" at bounding box center [350, 72] width 46 height 12
copy p "Skin-smoothing"
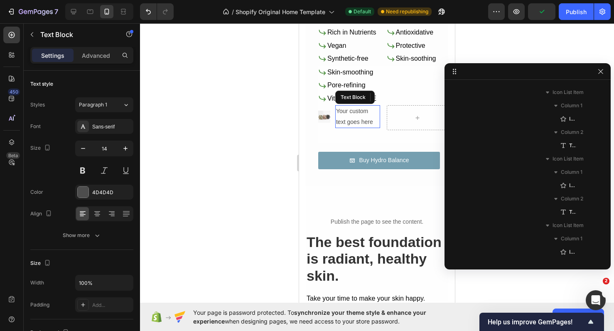
click at [351, 109] on div "Your custom text goes here" at bounding box center [357, 116] width 45 height 22
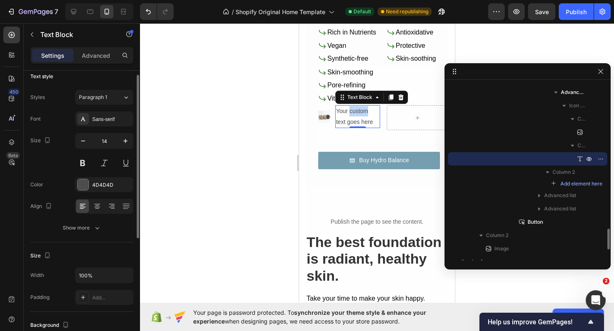
click at [351, 111] on p "Your custom text goes here" at bounding box center [357, 116] width 43 height 21
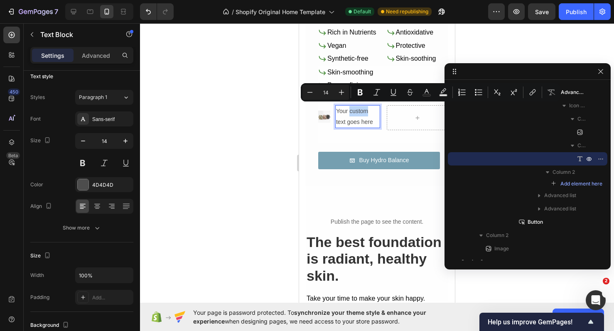
click at [351, 111] on p "Your custom text goes here" at bounding box center [357, 116] width 43 height 21
click at [359, 123] on p "Your custom text goes here" at bounding box center [357, 116] width 43 height 21
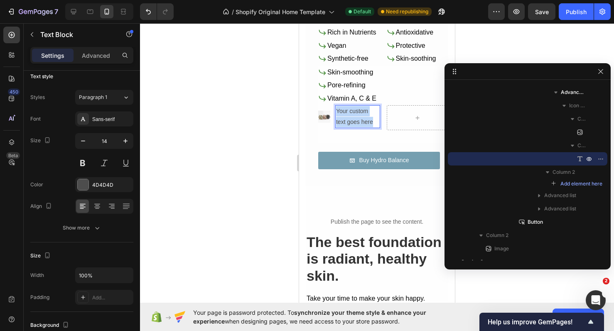
click at [364, 122] on p "Your custom text goes here" at bounding box center [357, 116] width 43 height 21
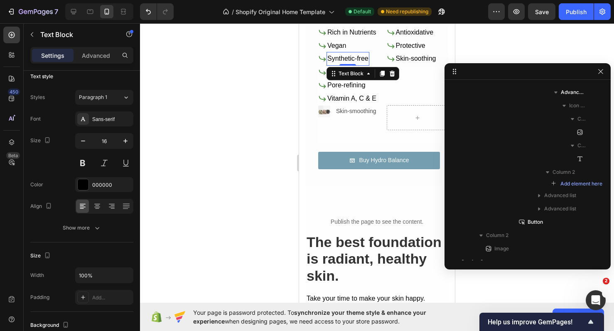
click at [364, 59] on p "Synthetic-free" at bounding box center [347, 59] width 41 height 12
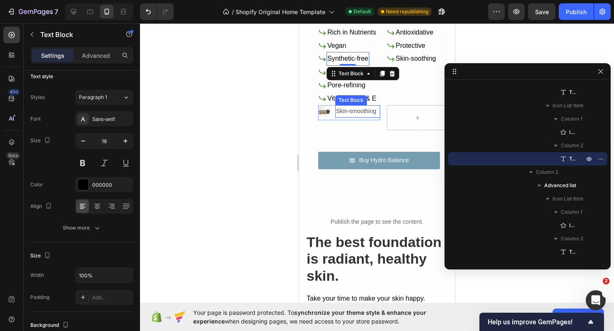
click at [350, 110] on p "Skin-smoothing" at bounding box center [357, 111] width 43 height 10
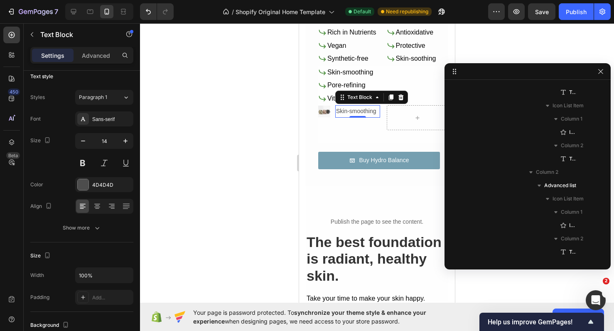
scroll to position [1234, 0]
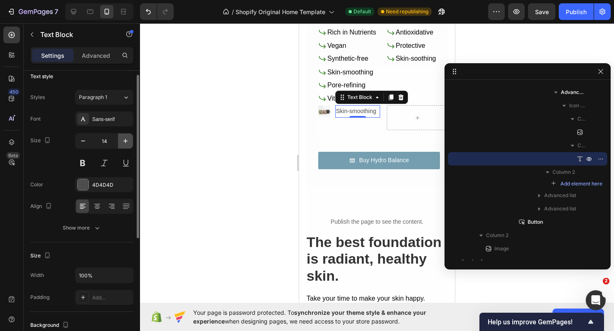
click at [126, 140] on icon "button" at bounding box center [125, 141] width 4 height 4
type input "16"
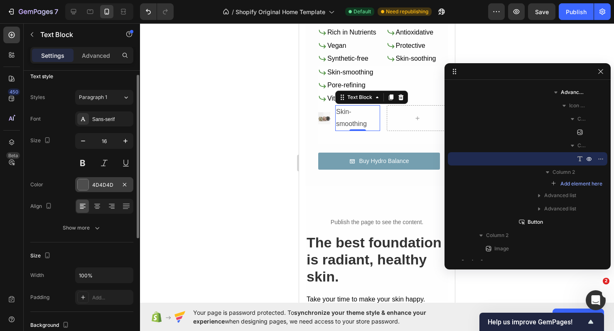
click at [83, 183] on div at bounding box center [83, 184] width 11 height 11
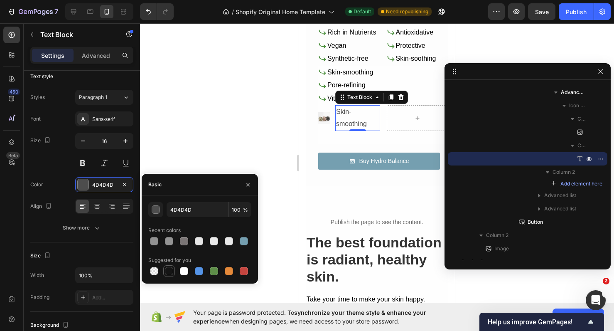
click at [166, 274] on div at bounding box center [169, 271] width 8 height 8
type input "151515"
click at [323, 116] on img at bounding box center [324, 118] width 12 height 12
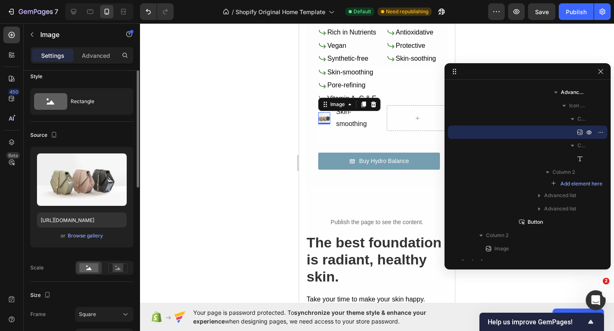
scroll to position [0, 0]
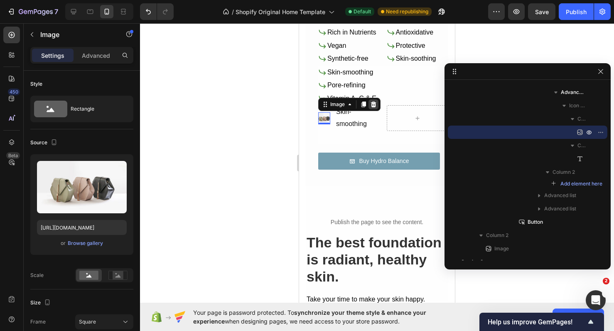
click at [375, 102] on icon at bounding box center [373, 104] width 5 height 6
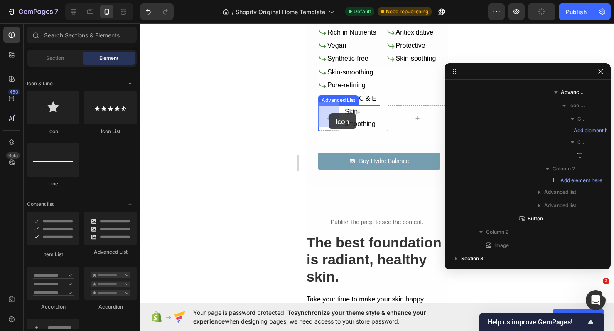
drag, startPoint x: 351, startPoint y: 130, endPoint x: 329, endPoint y: 113, distance: 28.1
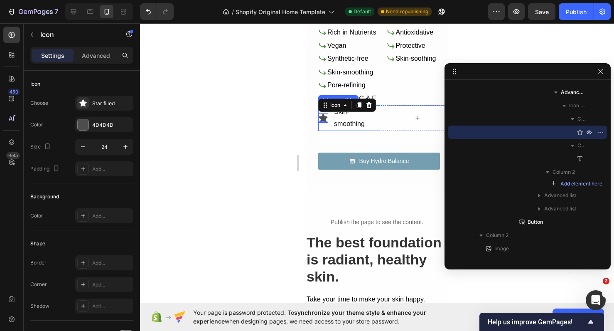
click at [332, 121] on li "Icon 0 Skin-smoothing Text Block" at bounding box center [349, 118] width 62 height 26
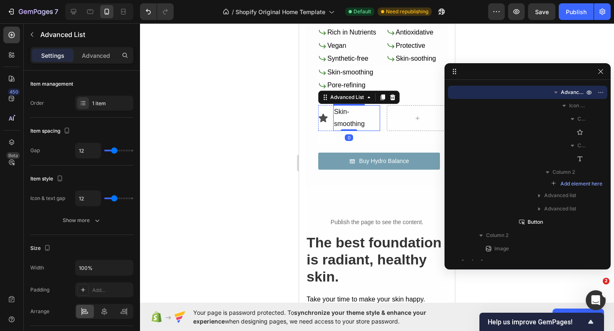
click at [335, 122] on p "Skin-smoothing" at bounding box center [356, 118] width 45 height 24
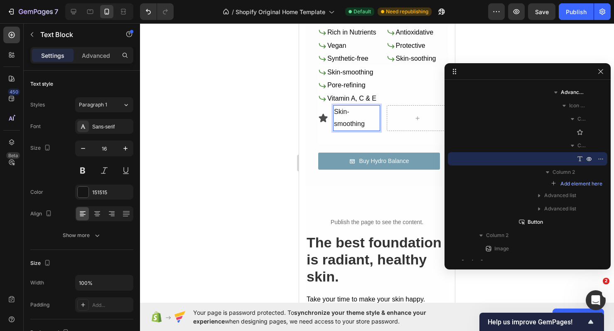
click at [333, 122] on div "Skin-smoothing" at bounding box center [356, 118] width 47 height 26
click at [323, 114] on icon at bounding box center [323, 118] width 9 height 8
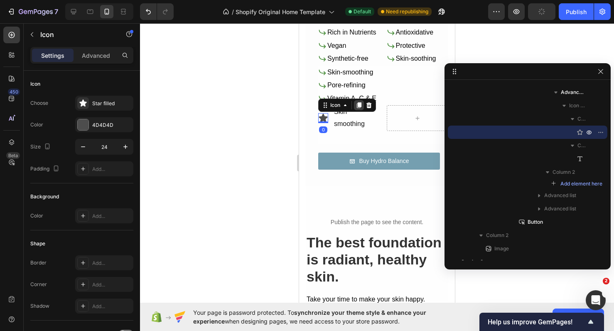
click at [359, 105] on icon at bounding box center [359, 105] width 7 height 7
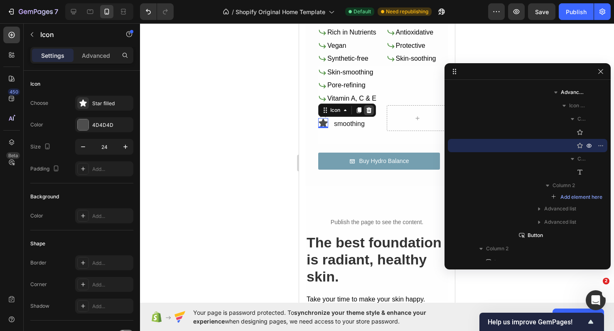
click at [372, 107] on icon at bounding box center [369, 110] width 7 height 7
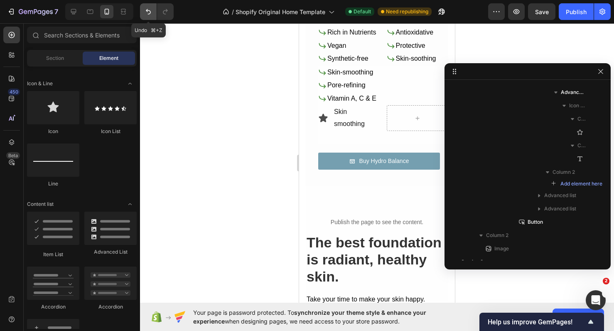
click at [145, 16] on button "Undo/Redo" at bounding box center [148, 11] width 17 height 17
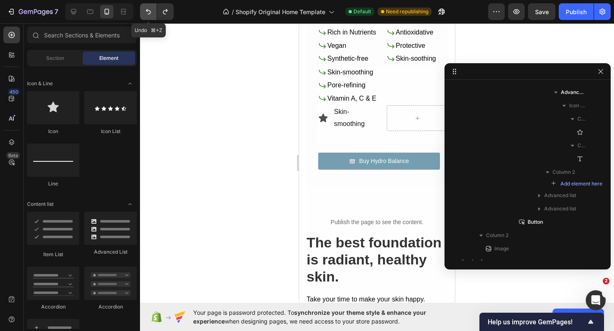
click at [145, 16] on button "Undo/Redo" at bounding box center [148, 11] width 17 height 17
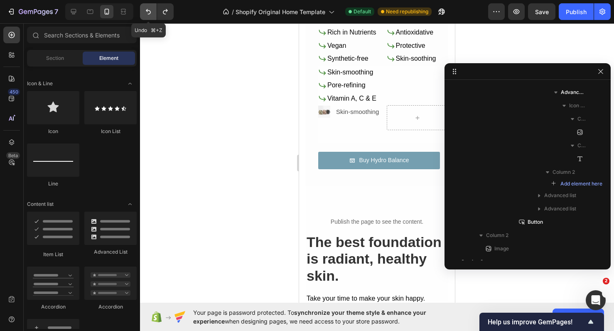
click at [145, 16] on button "Undo/Redo" at bounding box center [148, 11] width 17 height 17
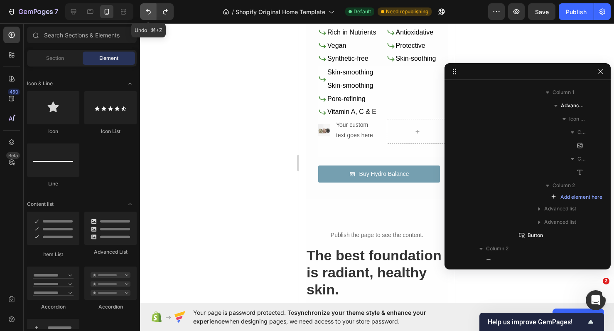
click at [145, 16] on button "Undo/Redo" at bounding box center [148, 11] width 17 height 17
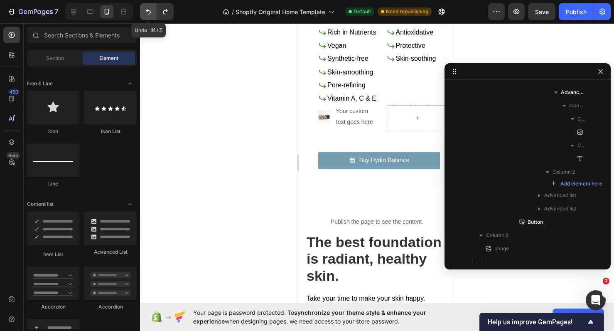
click at [145, 16] on button "Undo/Redo" at bounding box center [148, 11] width 17 height 17
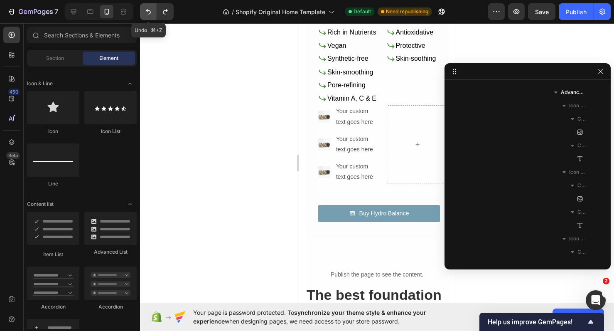
click at [145, 16] on button "Undo/Redo" at bounding box center [148, 11] width 17 height 17
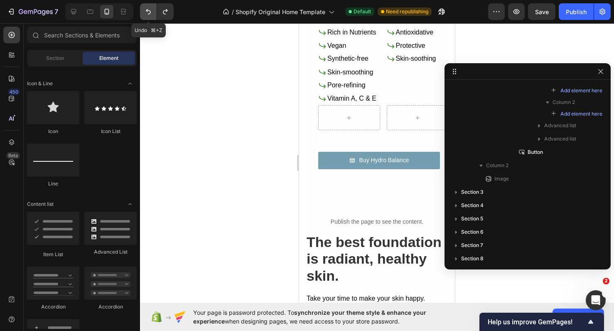
click at [145, 16] on button "Undo/Redo" at bounding box center [148, 11] width 17 height 17
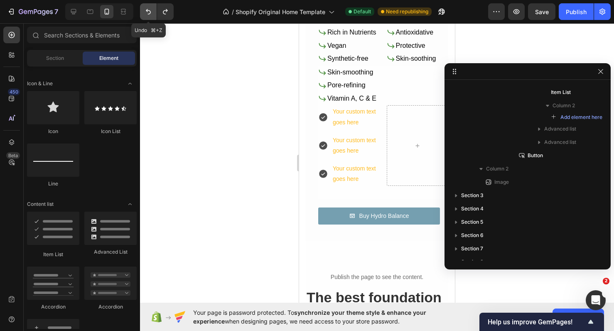
click at [145, 16] on button "Undo/Redo" at bounding box center [148, 11] width 17 height 17
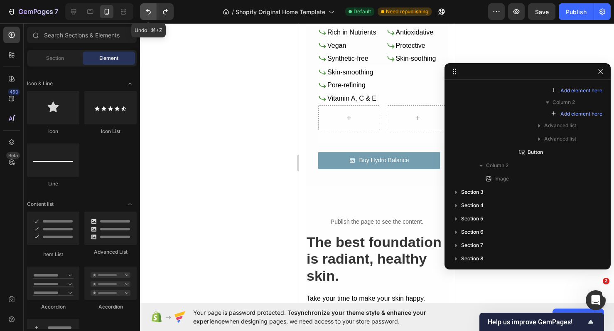
click at [145, 16] on button "Undo/Redo" at bounding box center [148, 11] width 17 height 17
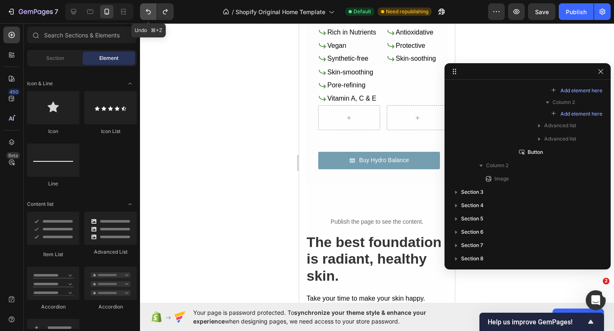
click at [145, 16] on button "Undo/Redo" at bounding box center [148, 11] width 17 height 17
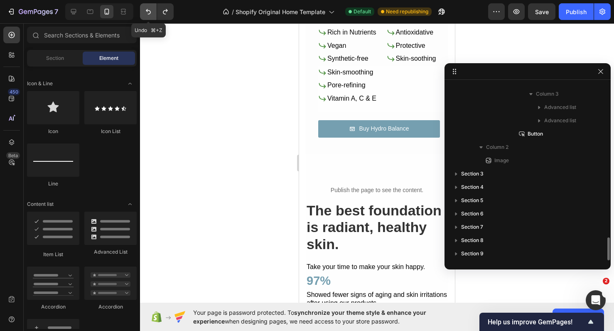
scroll to position [1193, 0]
click at [145, 16] on button "Undo/Redo" at bounding box center [148, 11] width 17 height 17
click at [166, 14] on icon "Undo/Redo" at bounding box center [165, 11] width 8 height 8
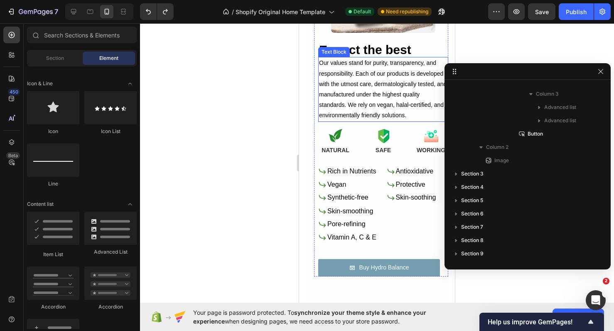
scroll to position [480, 0]
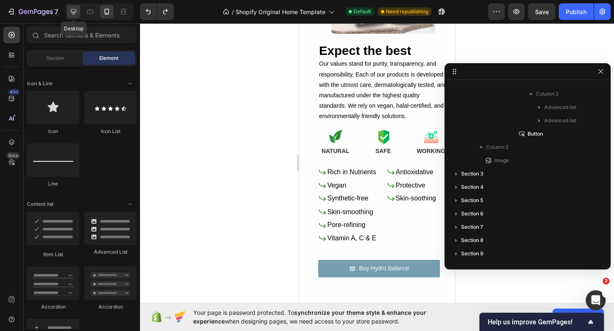
click at [72, 7] on icon at bounding box center [73, 11] width 8 height 8
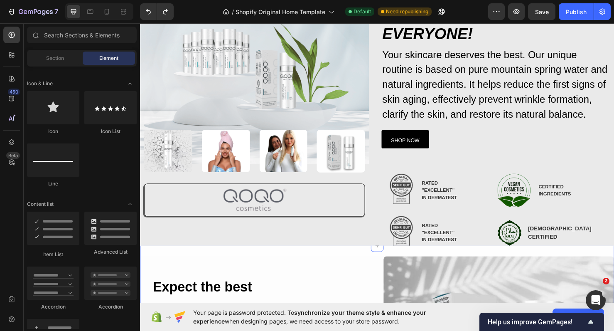
scroll to position [126, 0]
